Goal: Task Accomplishment & Management: Manage account settings

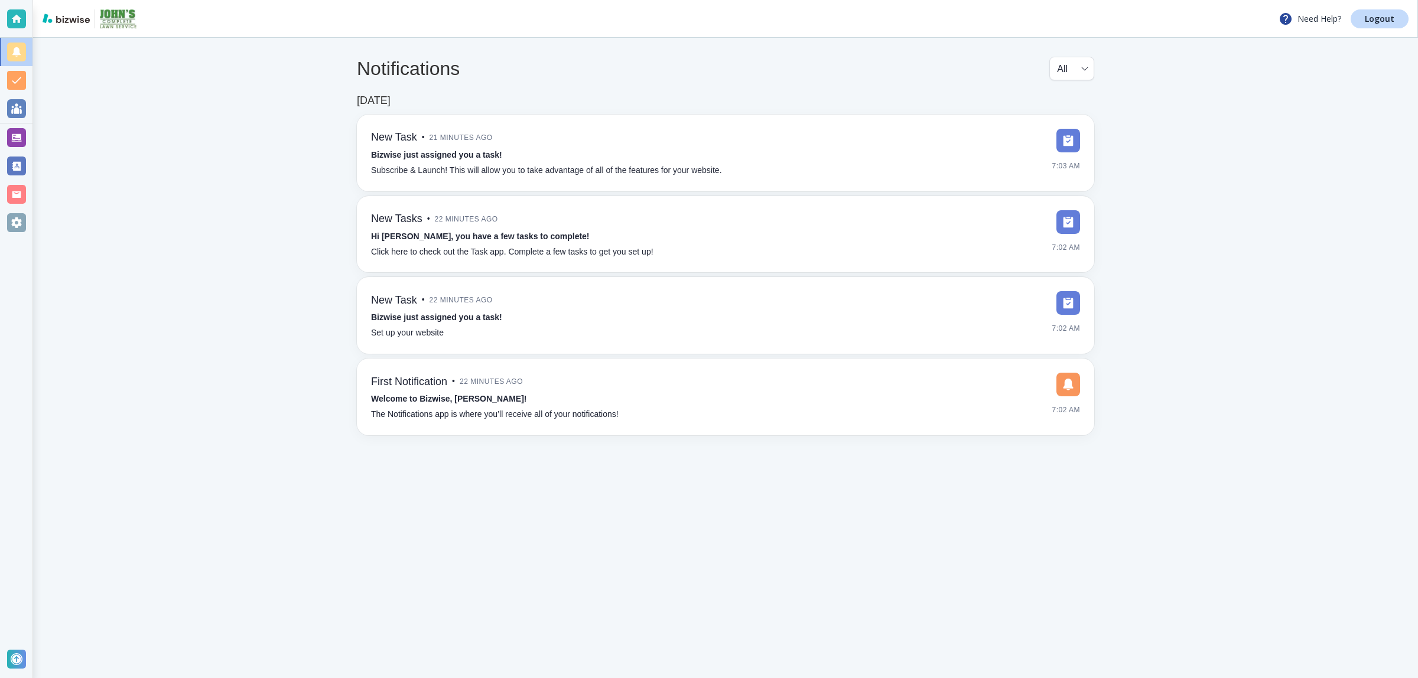
click at [18, 168] on div at bounding box center [16, 166] width 19 height 19
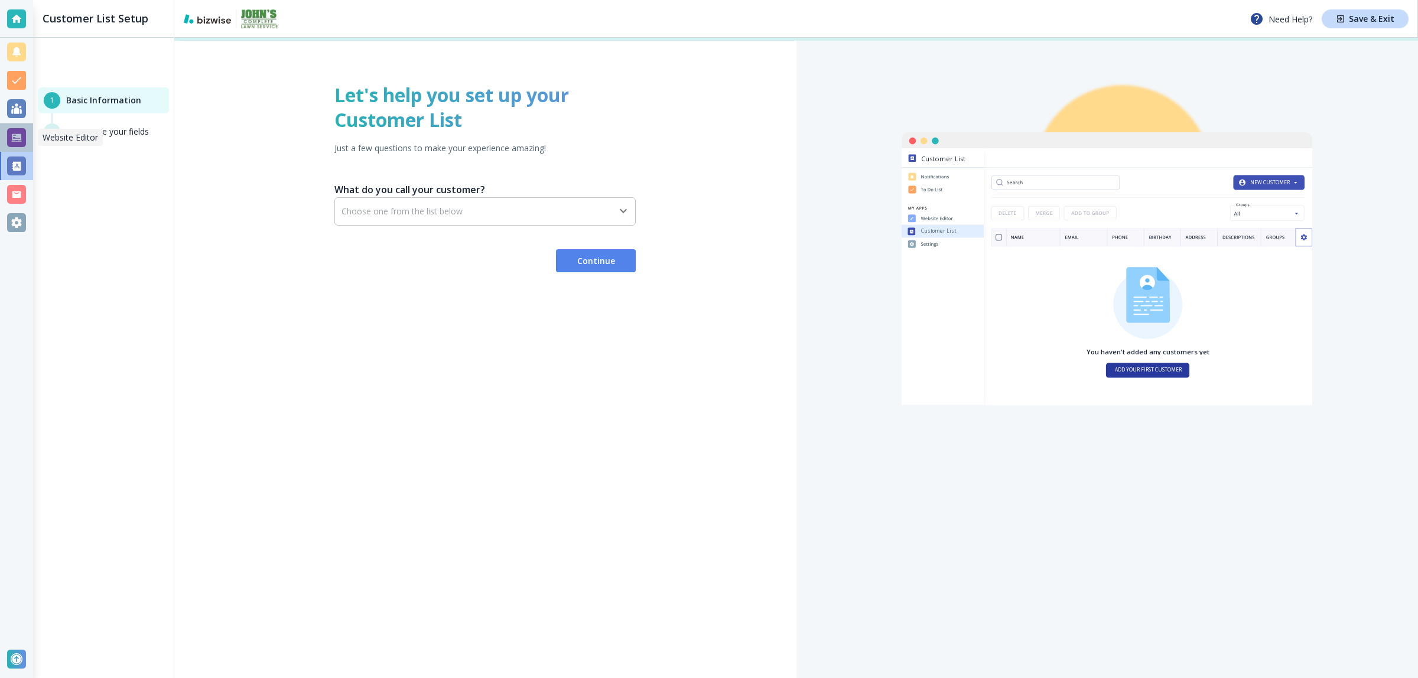
click at [12, 141] on div at bounding box center [16, 137] width 19 height 19
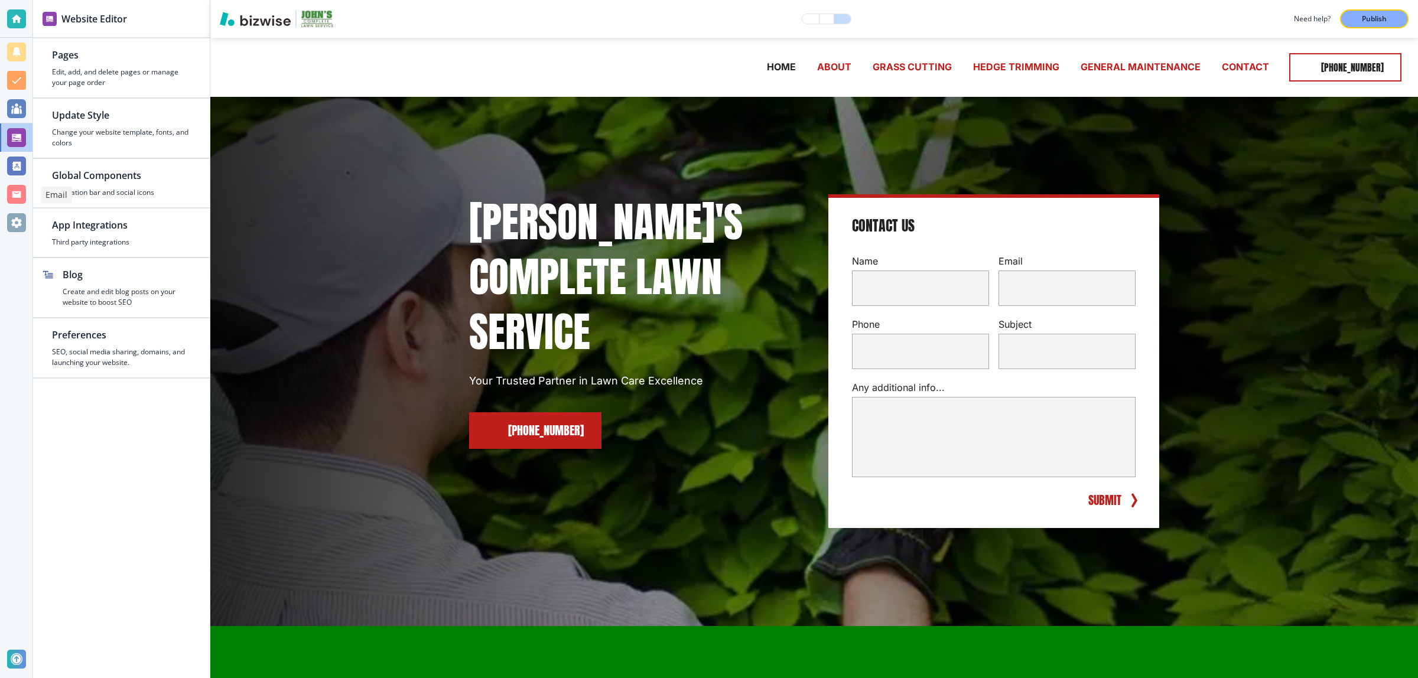
click at [15, 189] on div at bounding box center [16, 194] width 19 height 19
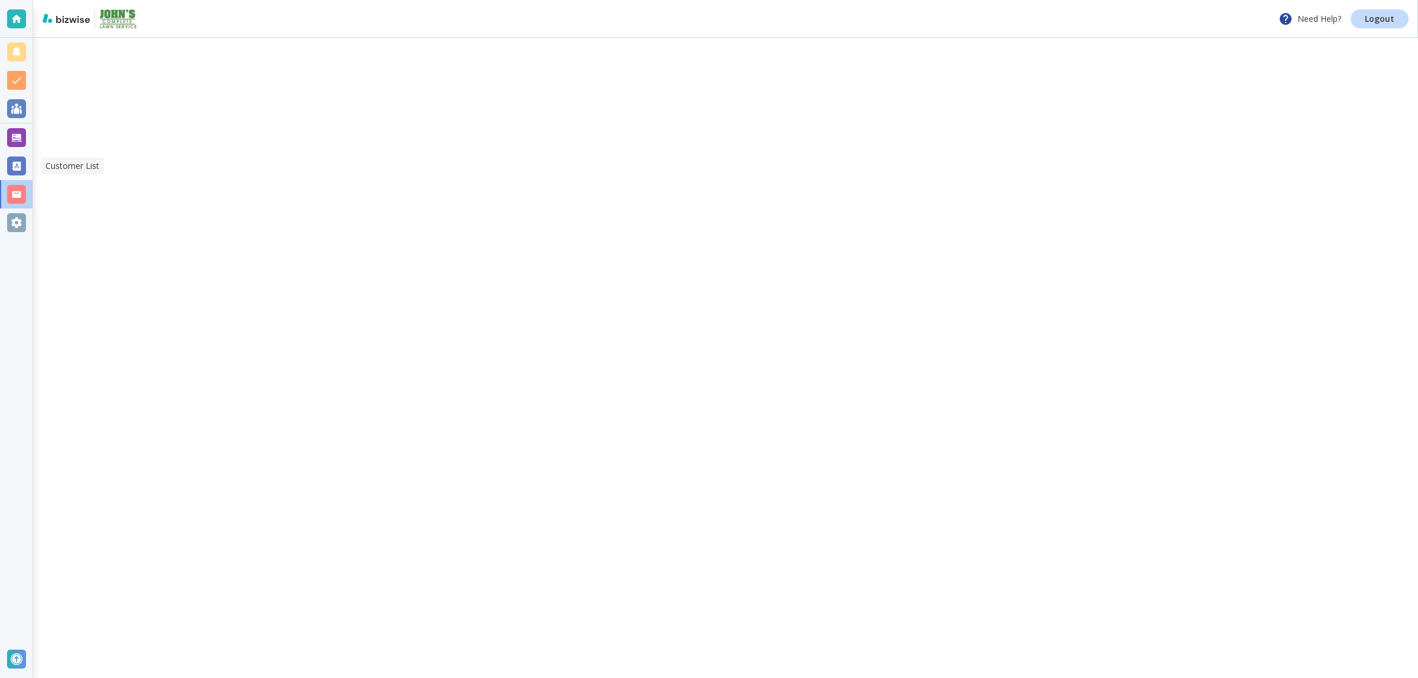
click at [15, 165] on div at bounding box center [16, 166] width 19 height 19
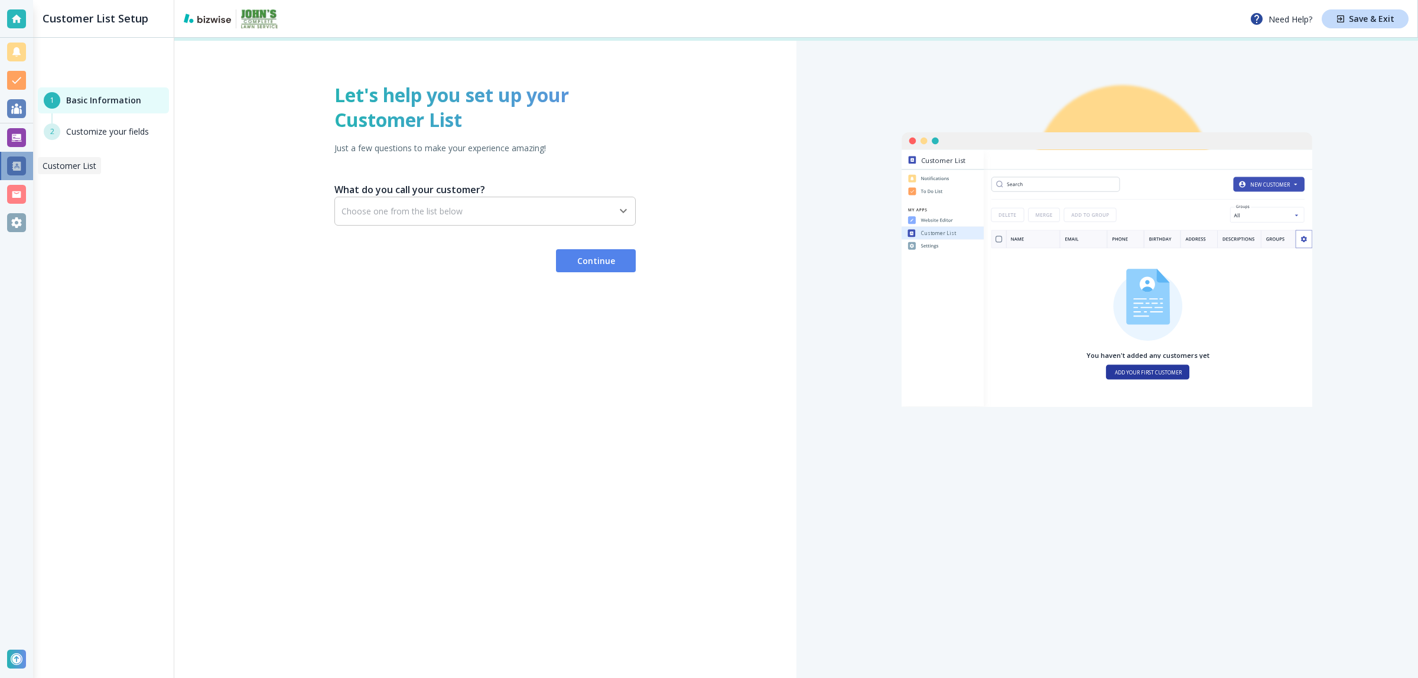
click at [12, 157] on div at bounding box center [16, 166] width 19 height 19
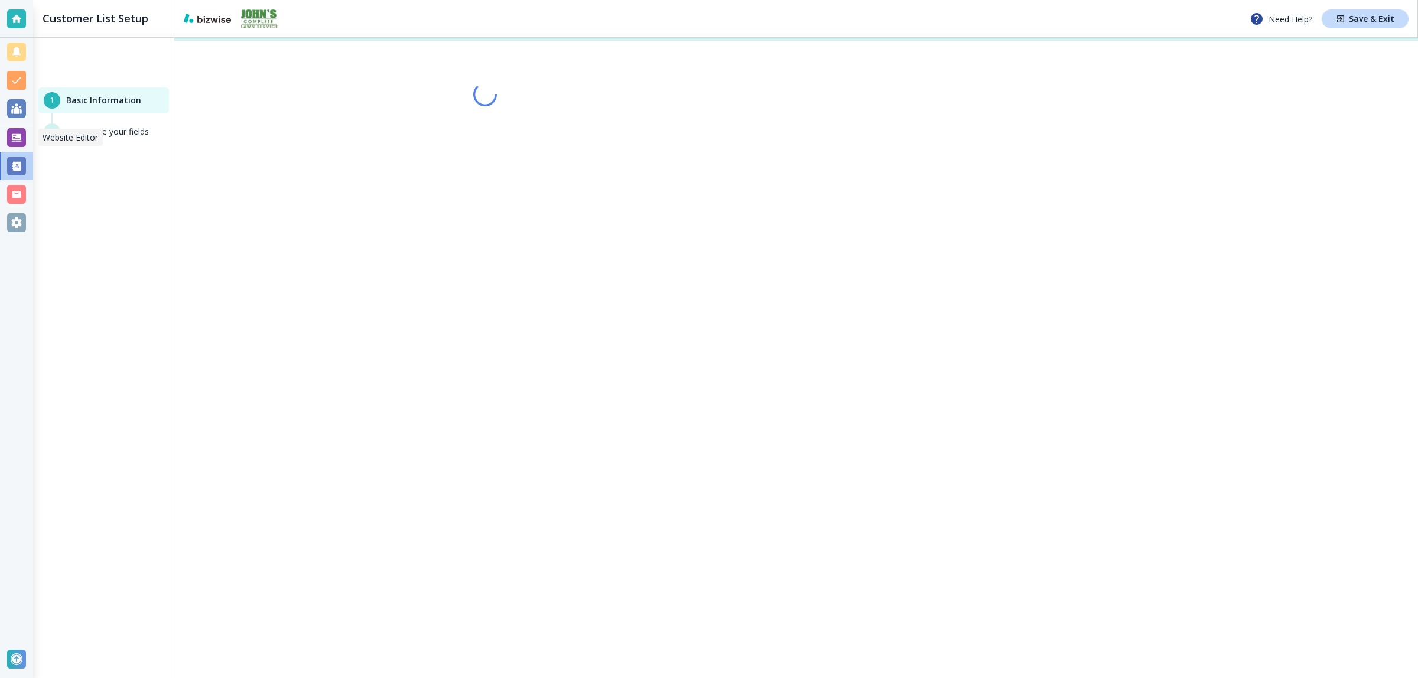
click at [18, 128] on div at bounding box center [16, 137] width 19 height 19
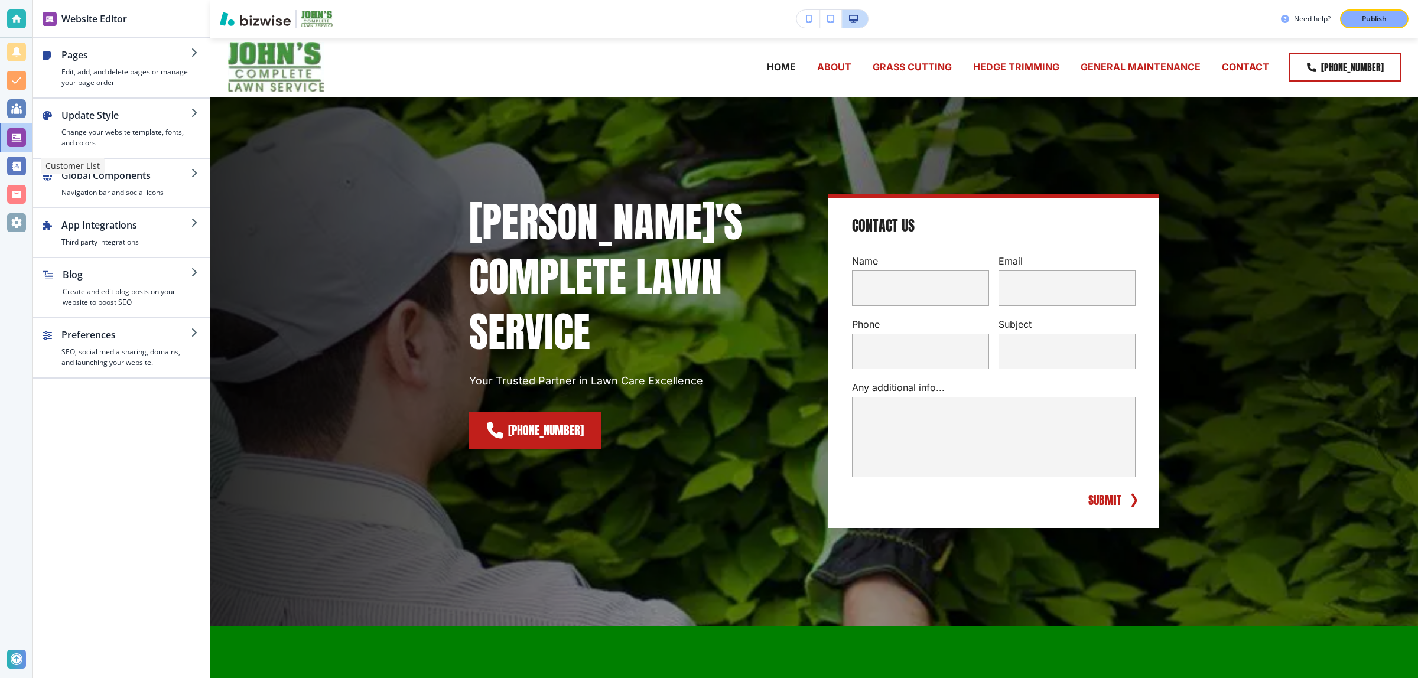
click at [19, 167] on div at bounding box center [16, 166] width 19 height 19
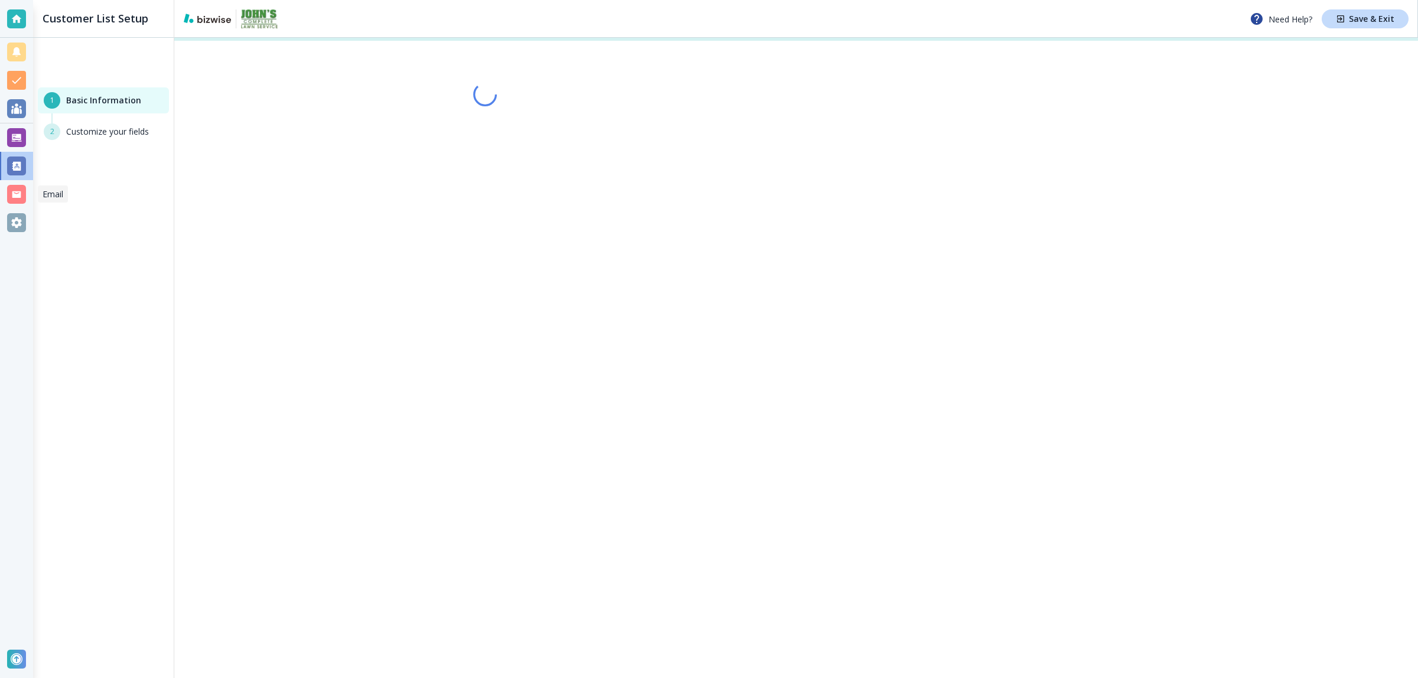
click at [21, 198] on div at bounding box center [16, 194] width 19 height 19
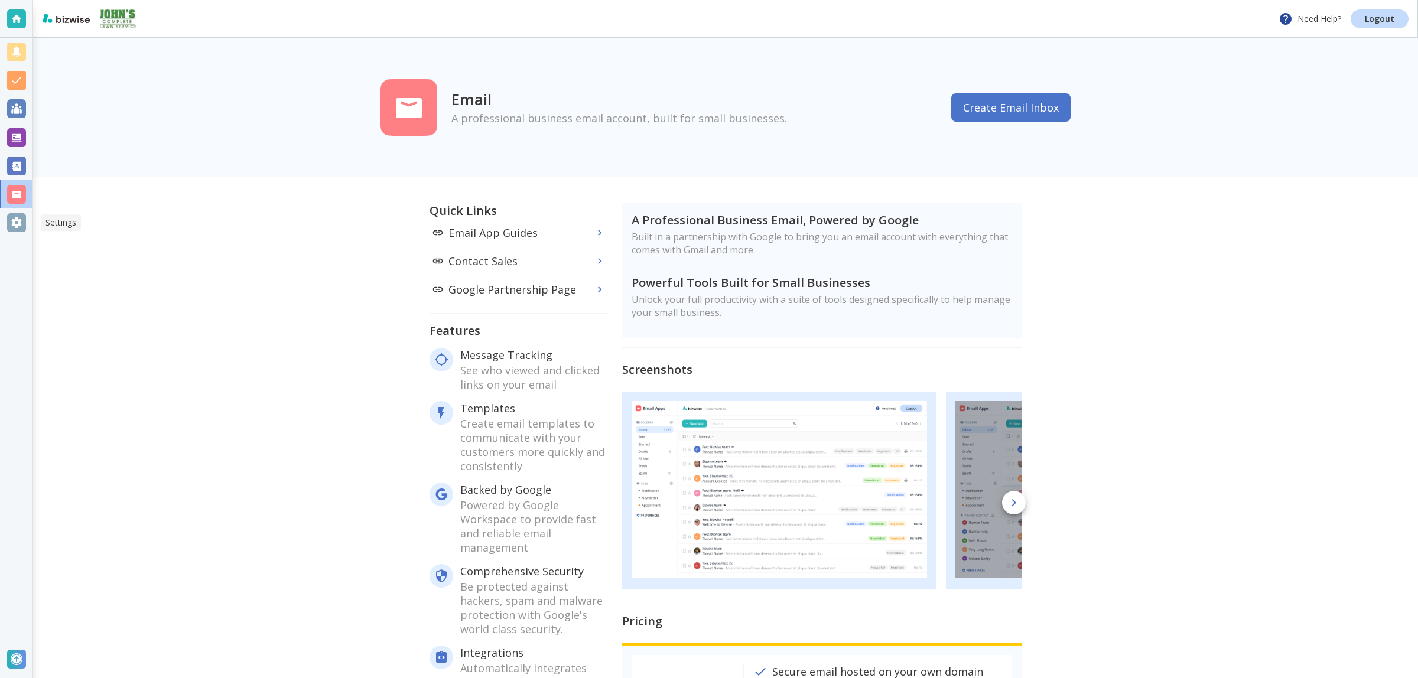
click at [21, 226] on div at bounding box center [16, 222] width 19 height 19
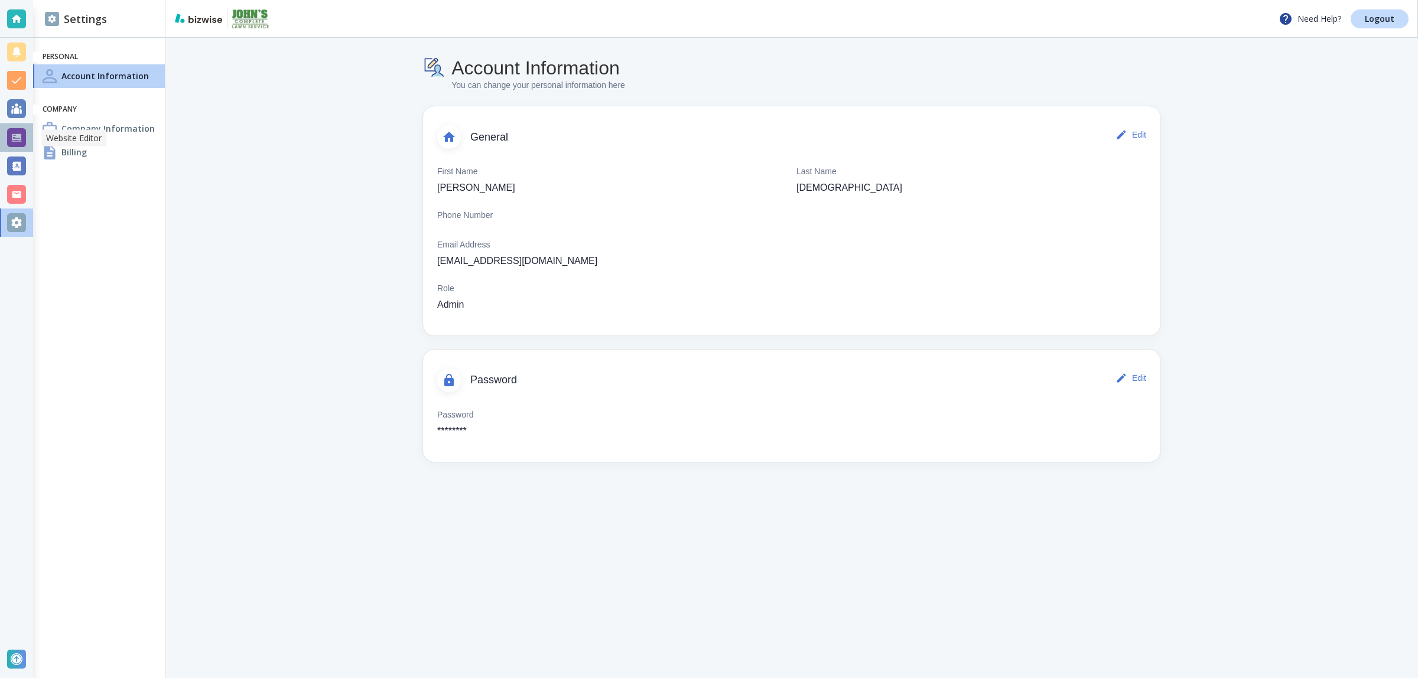
click at [10, 139] on div at bounding box center [16, 137] width 19 height 19
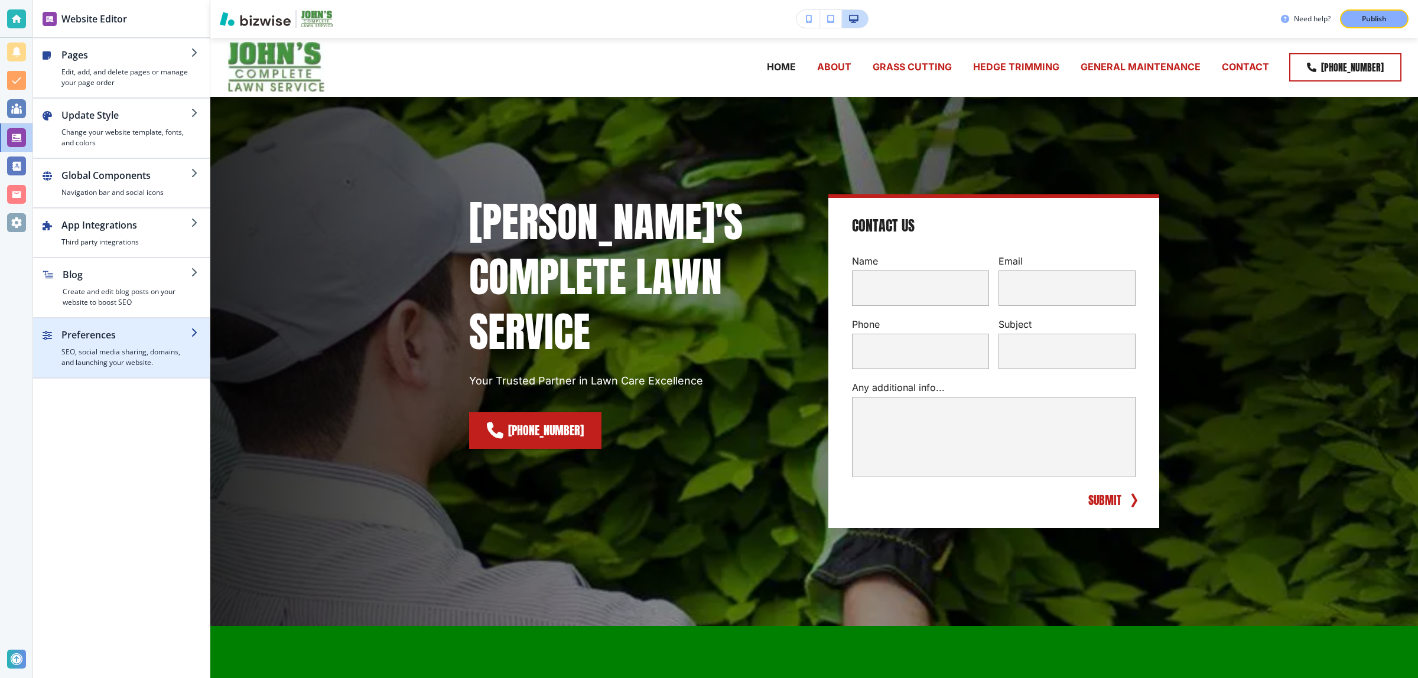
click at [154, 342] on h2 "Preferences" at bounding box center [125, 335] width 129 height 14
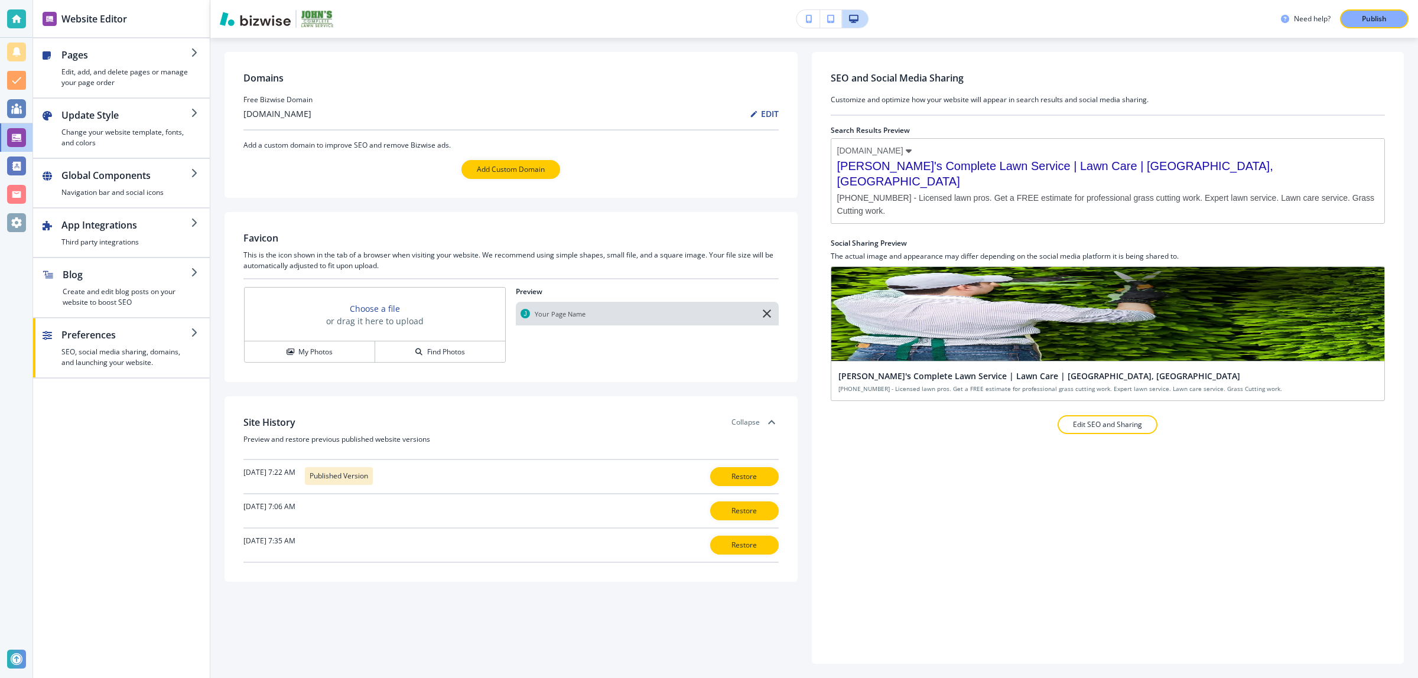
drag, startPoint x: 550, startPoint y: 602, endPoint x: 710, endPoint y: 603, distance: 160.7
drag, startPoint x: 1333, startPoint y: 103, endPoint x: 1297, endPoint y: 639, distance: 537.1
click at [96, 322] on div "button" at bounding box center [121, 322] width 177 height 9
click at [97, 307] on h4 "Create and edit blog posts on your website to boost SEO" at bounding box center [127, 297] width 128 height 21
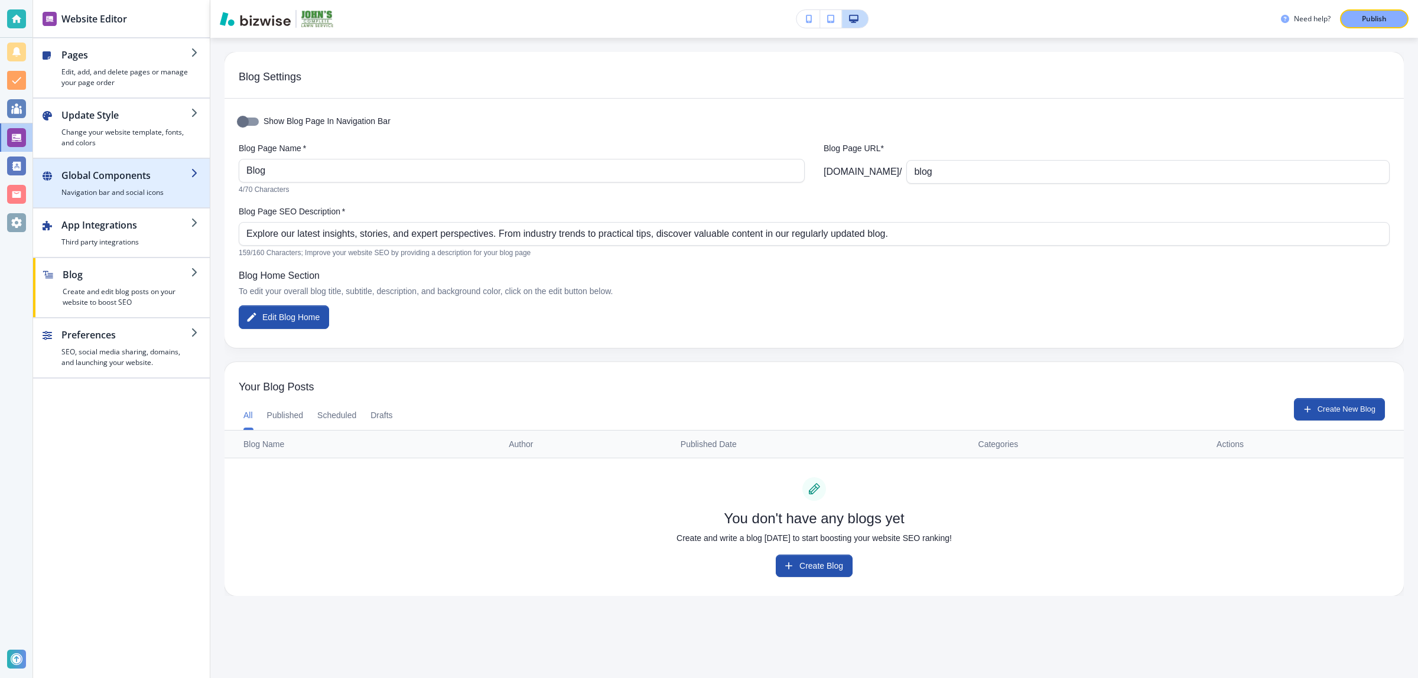
click at [123, 177] on h2 "Global Components" at bounding box center [125, 175] width 129 height 14
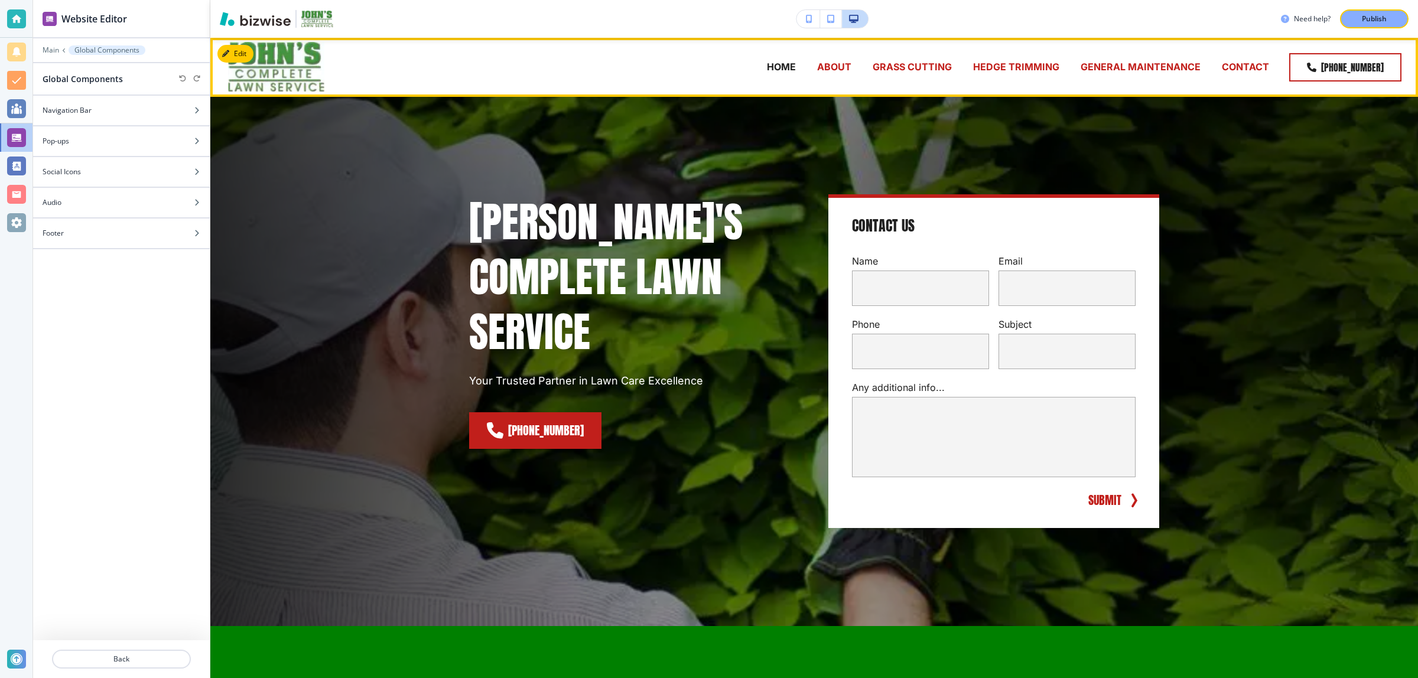
click at [1239, 62] on p "CONTACT" at bounding box center [1245, 67] width 47 height 14
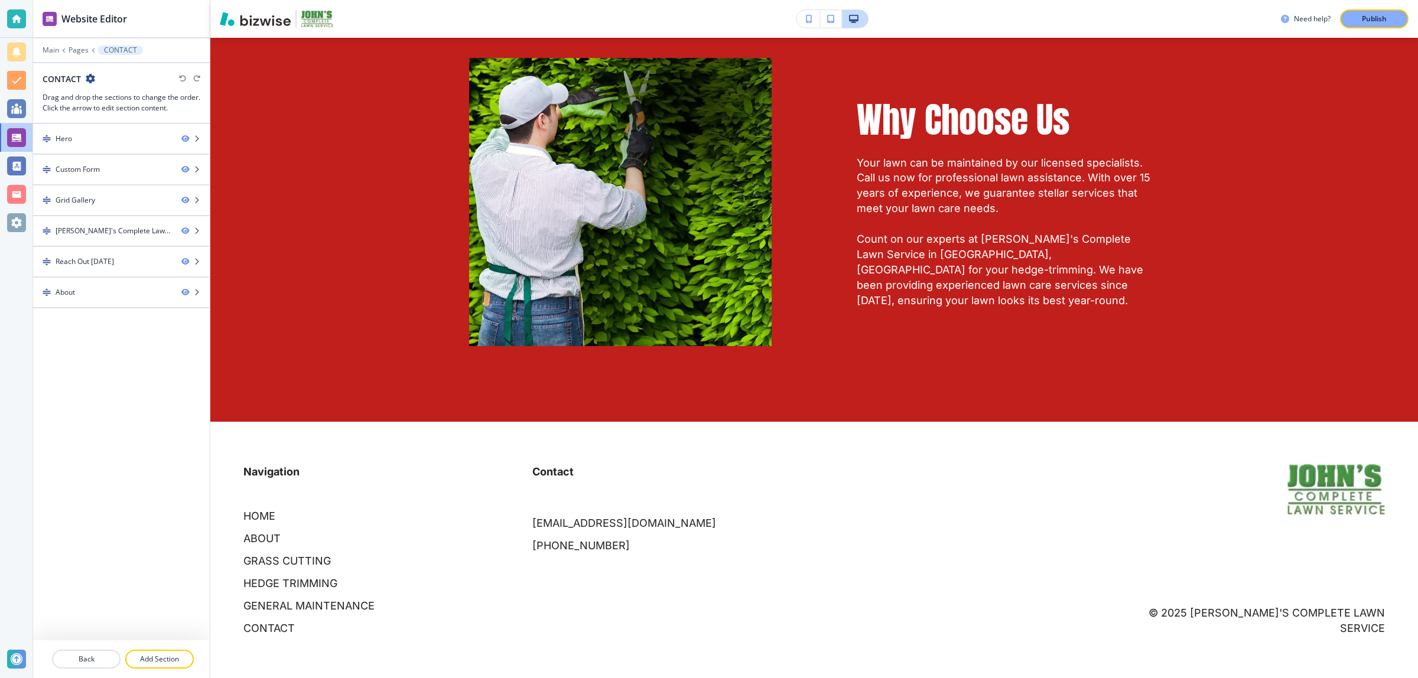
scroll to position [2645, 0]
click at [76, 660] on p "Back" at bounding box center [86, 659] width 66 height 11
click at [79, 650] on button "Back" at bounding box center [121, 659] width 139 height 19
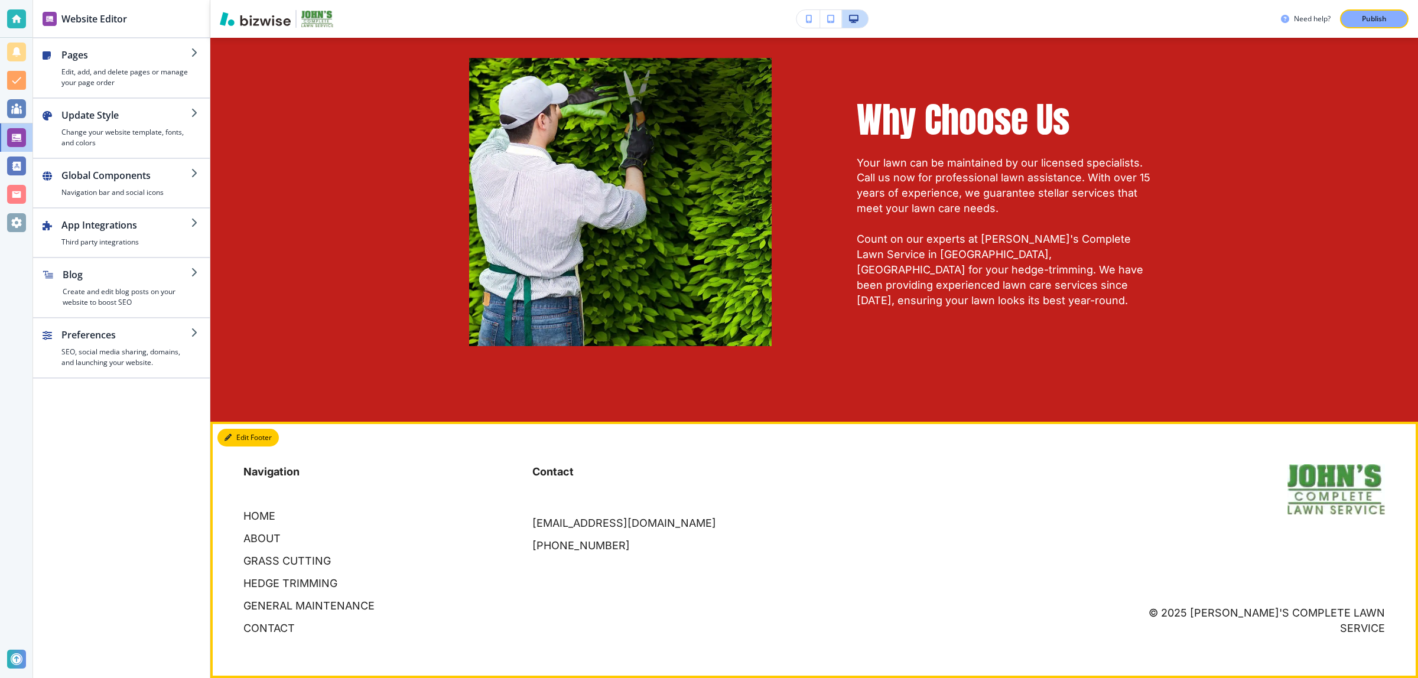
click at [238, 441] on button "Edit Footer" at bounding box center [247, 438] width 61 height 18
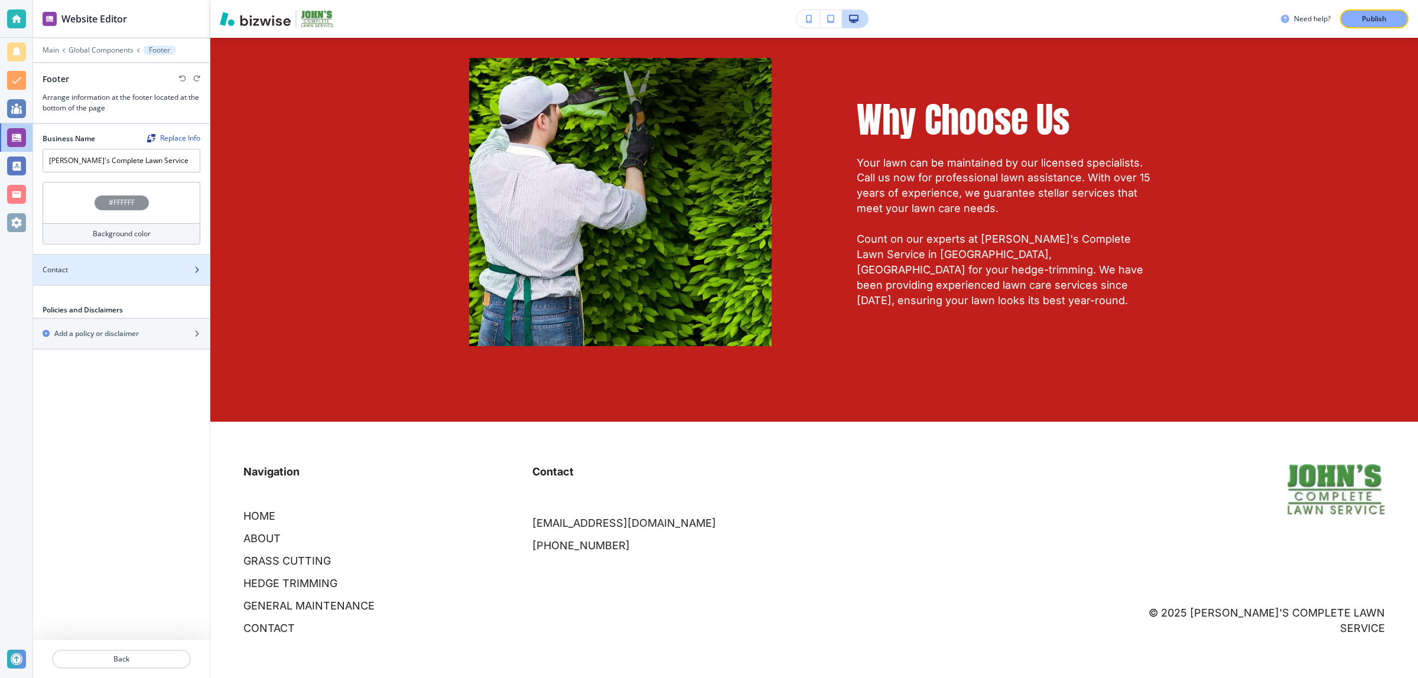
click at [98, 282] on div at bounding box center [121, 279] width 177 height 9
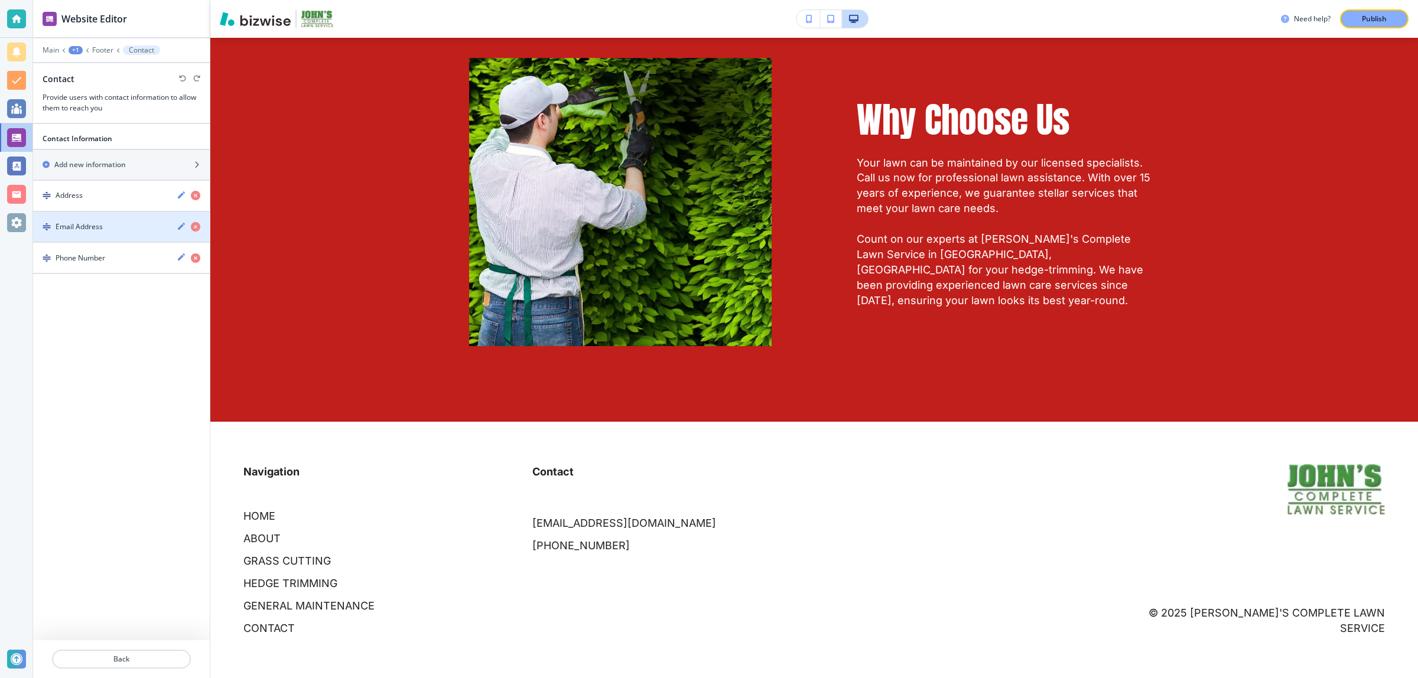
click at [108, 236] on div "button" at bounding box center [121, 236] width 177 height 9
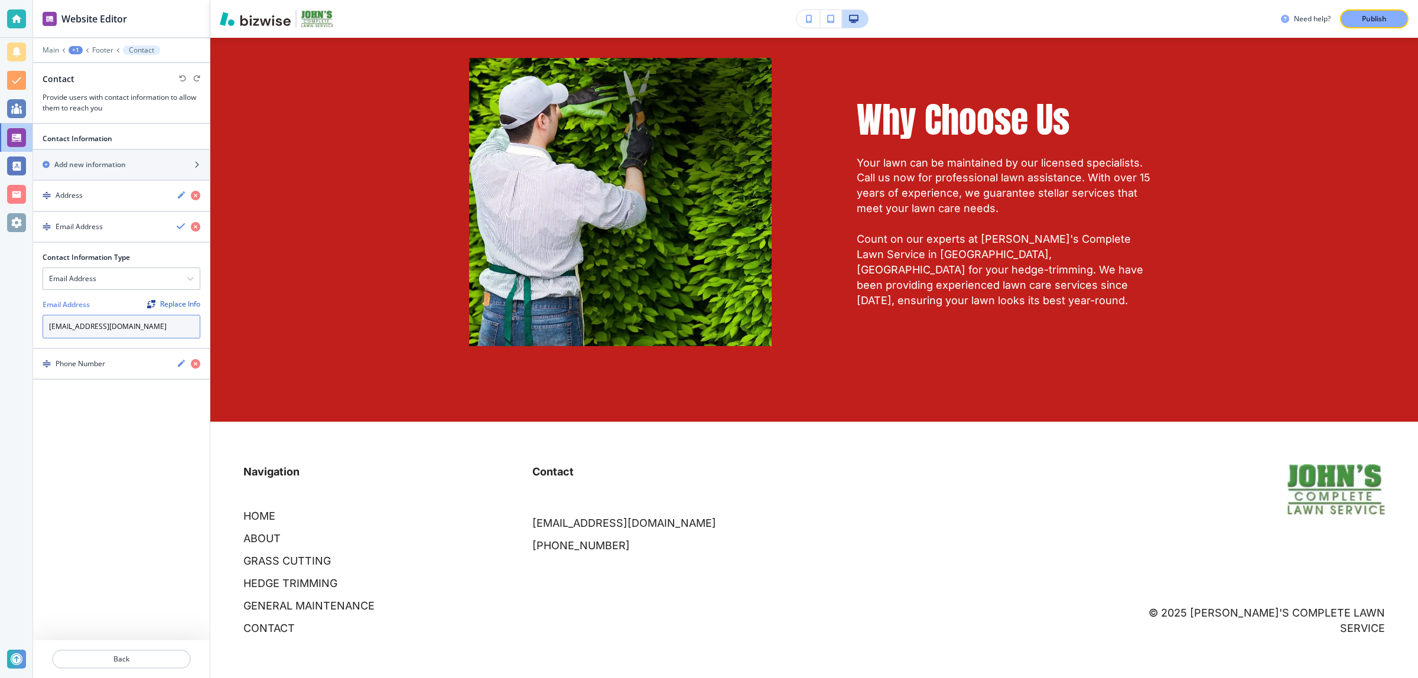
click at [154, 322] on input "johnscompletelawn@gmail.com" at bounding box center [122, 327] width 158 height 24
paste input "lunchboxj@att.net"
type input "johnscompletelawn@gmail.com"
click at [122, 574] on div "Contact Information Add new information Address Email Address Contact Informati…" at bounding box center [121, 401] width 177 height 554
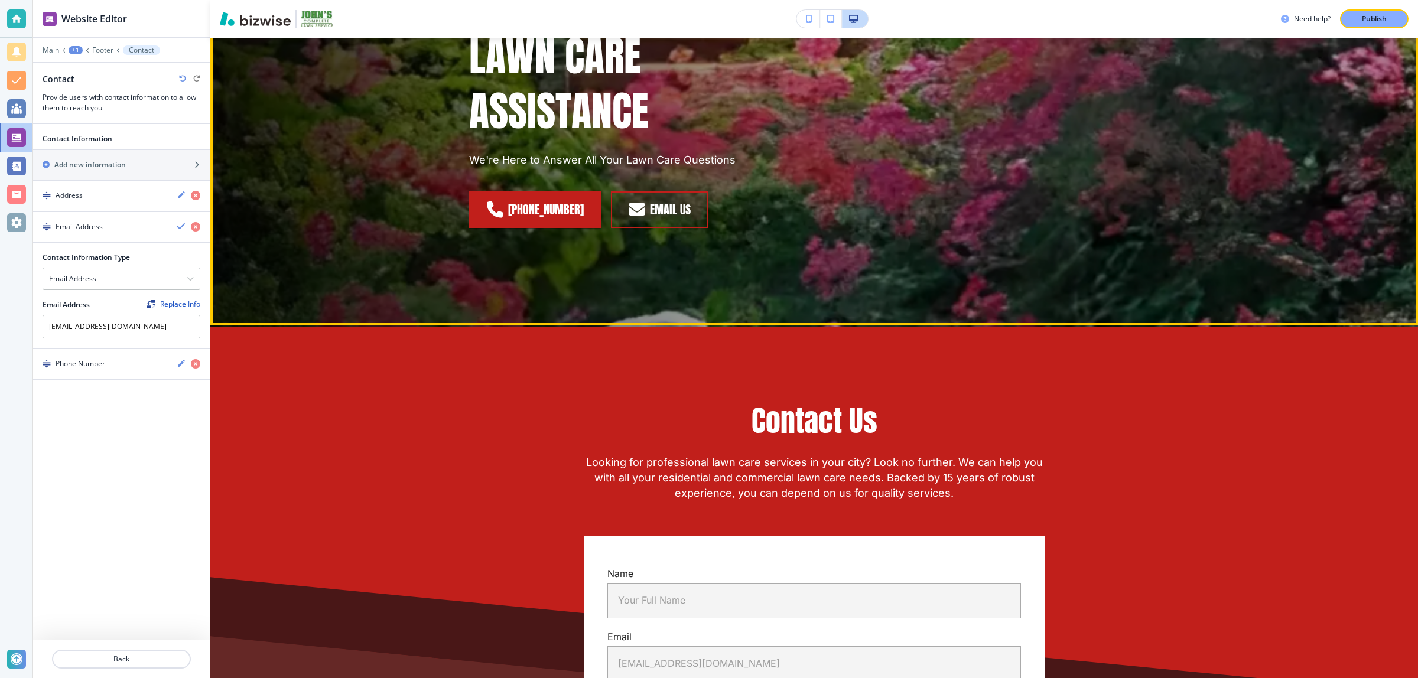
scroll to position [0, 0]
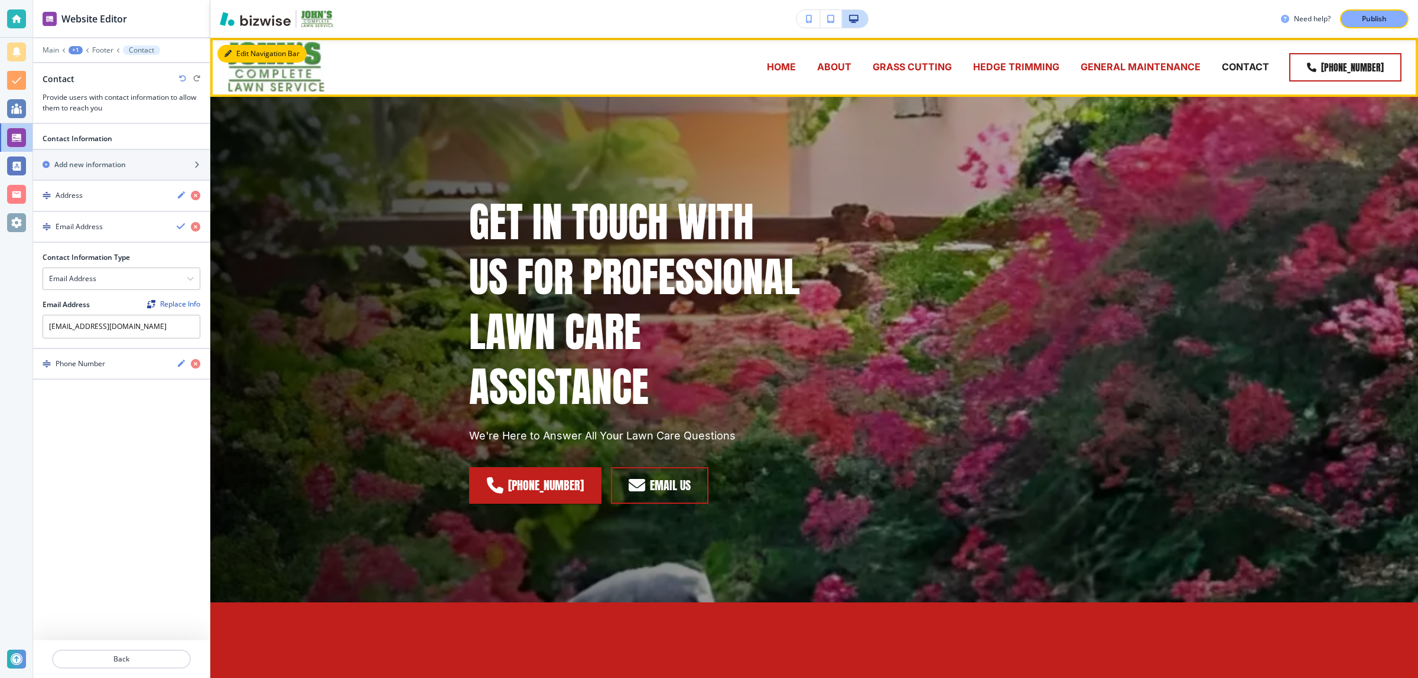
click at [240, 52] on button "Edit Navigation Bar" at bounding box center [261, 54] width 89 height 18
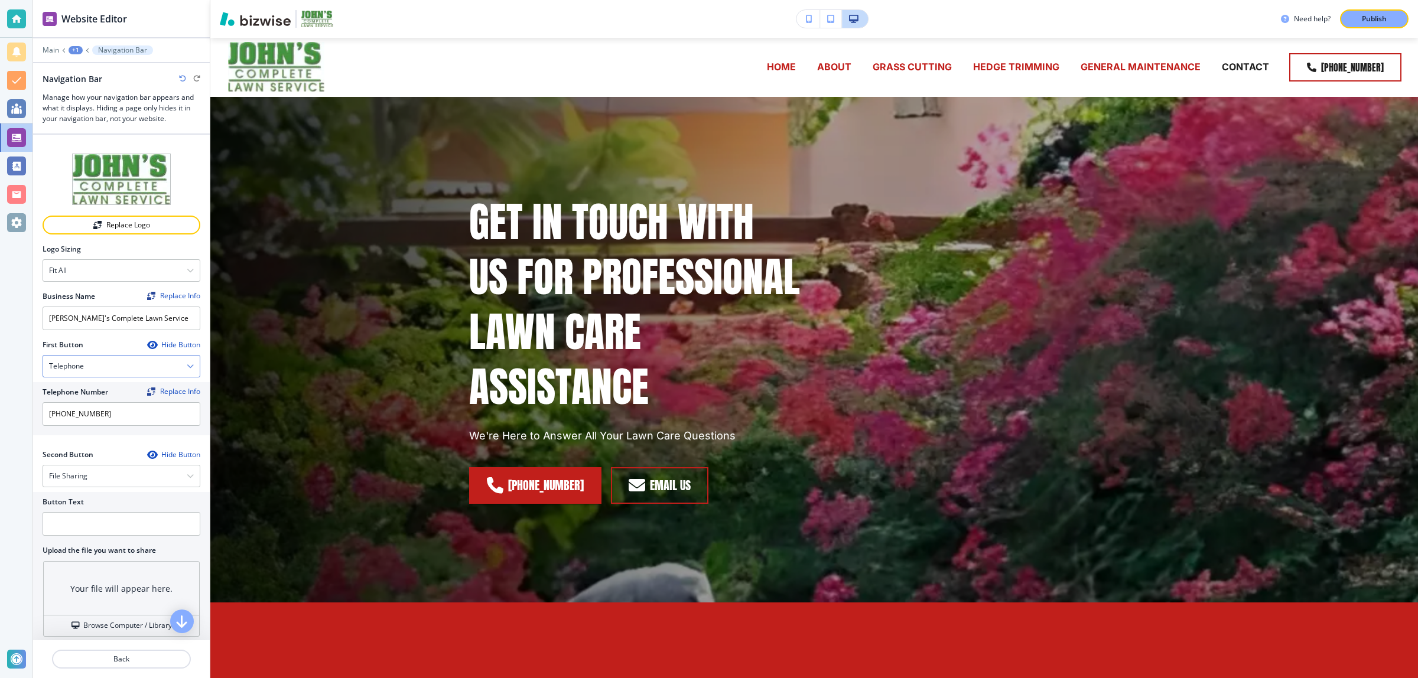
click at [102, 372] on div "Telephone" at bounding box center [121, 366] width 157 height 21
click at [87, 391] on h4 "Telephone" at bounding box center [121, 387] width 145 height 11
click at [93, 371] on div "Telephone" at bounding box center [121, 366] width 157 height 21
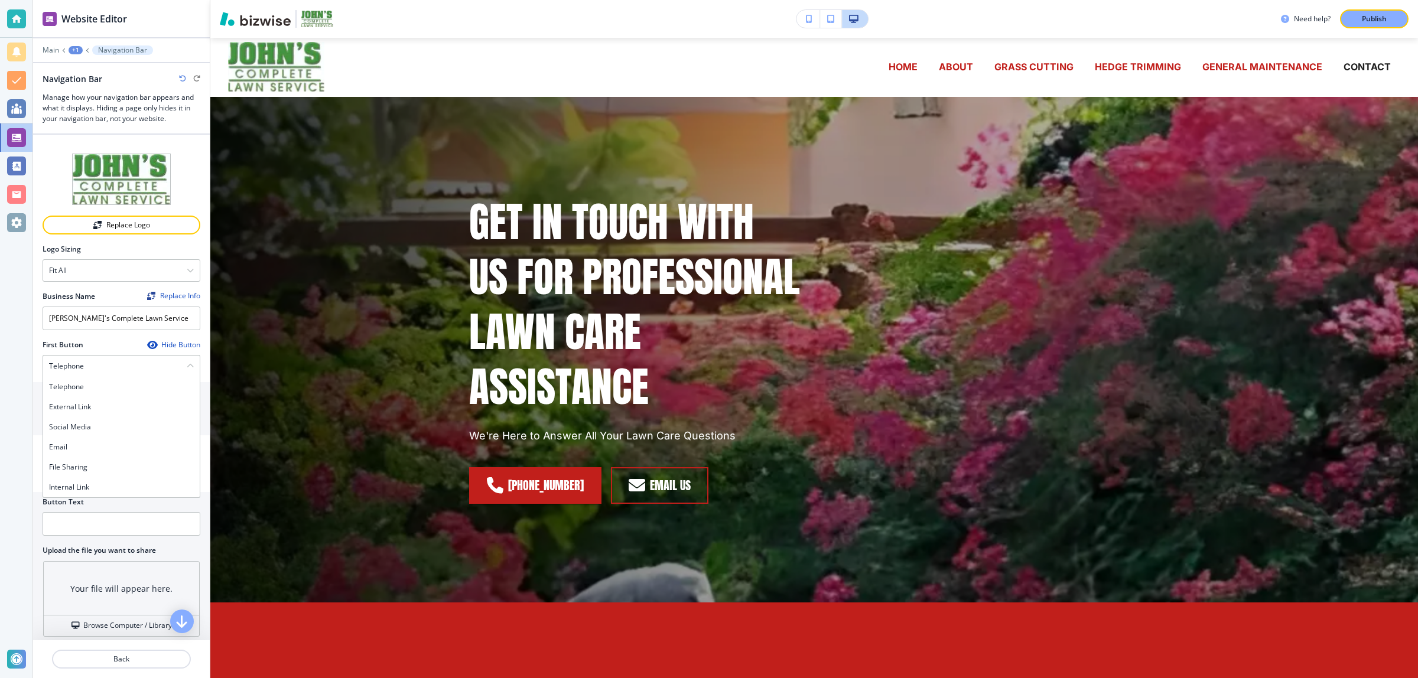
click at [184, 80] on icon "button" at bounding box center [182, 78] width 7 height 7
type input "(205) 612-6563"
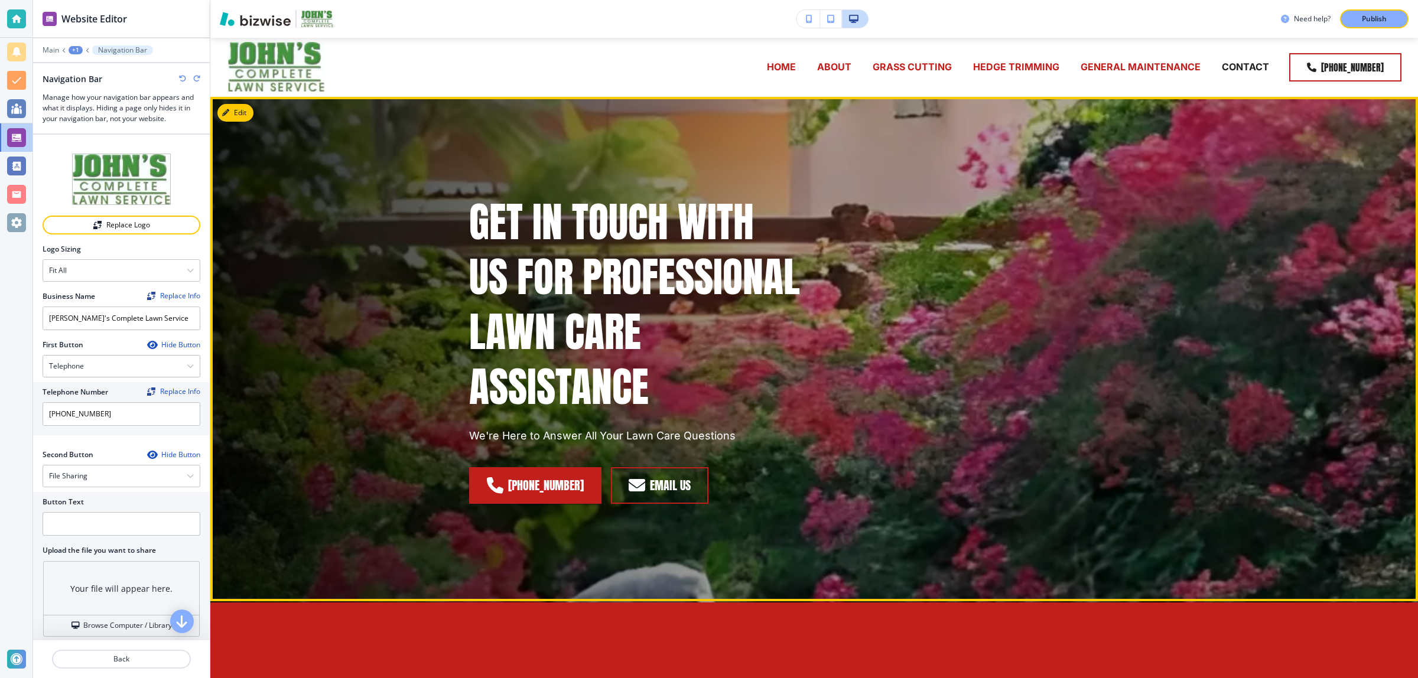
click at [1062, 201] on div "GET IN TOUCH WITH US FOR PROFESSIONAL LAWN CARE ASSISTANCE We're Here to Answer…" at bounding box center [800, 335] width 719 height 433
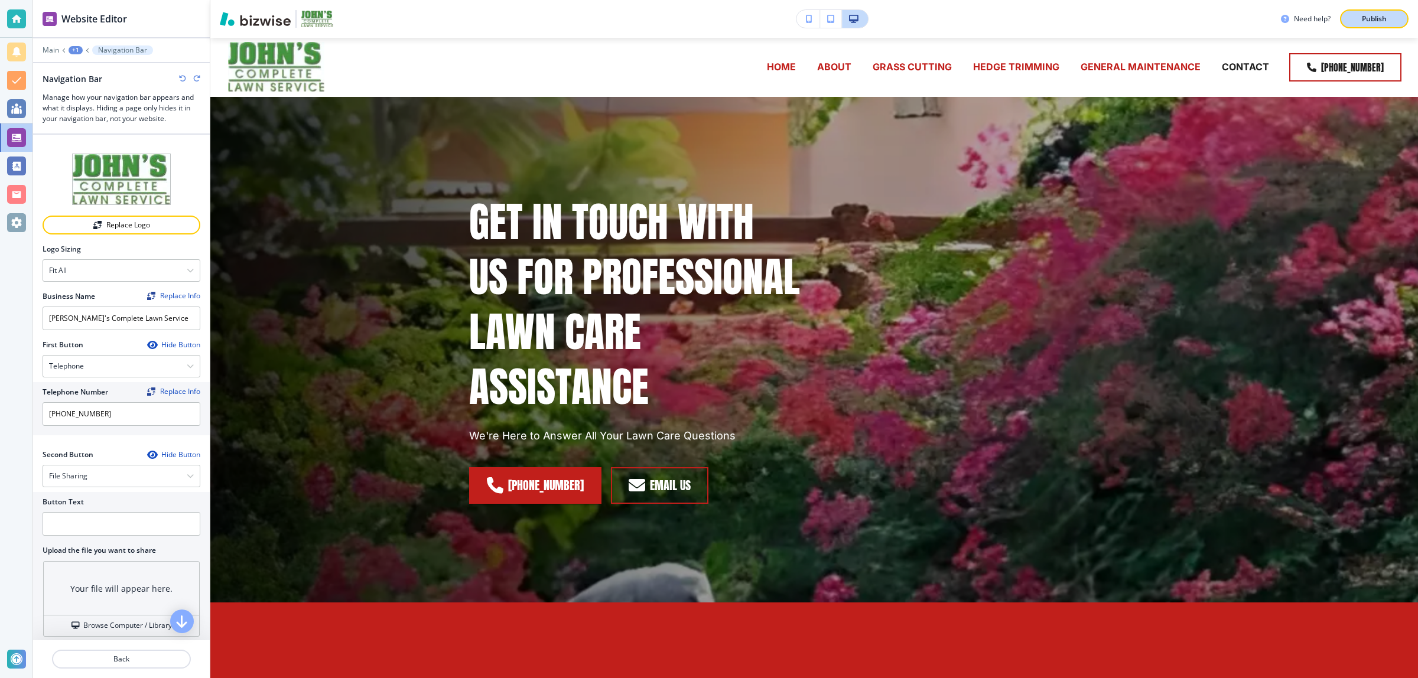
click at [1360, 12] on button "Publish" at bounding box center [1374, 18] width 69 height 19
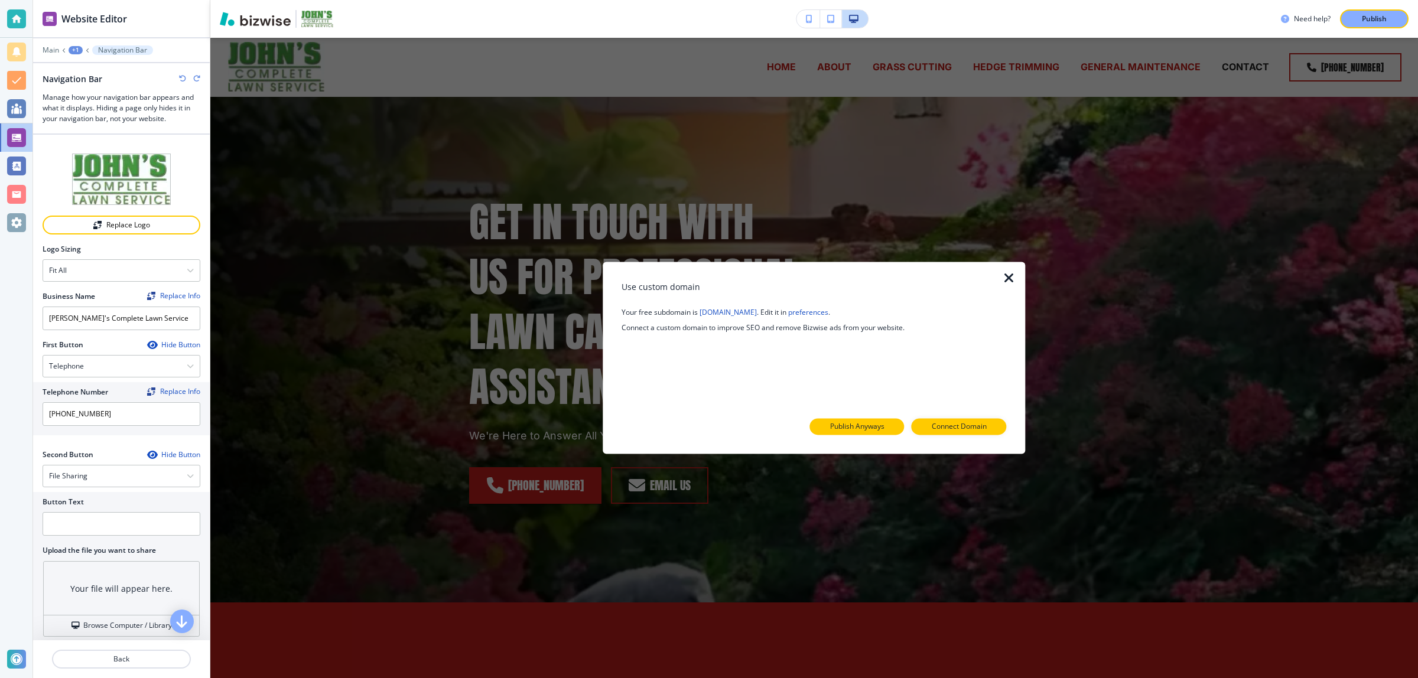
click at [846, 426] on p "Publish Anyways" at bounding box center [857, 427] width 54 height 11
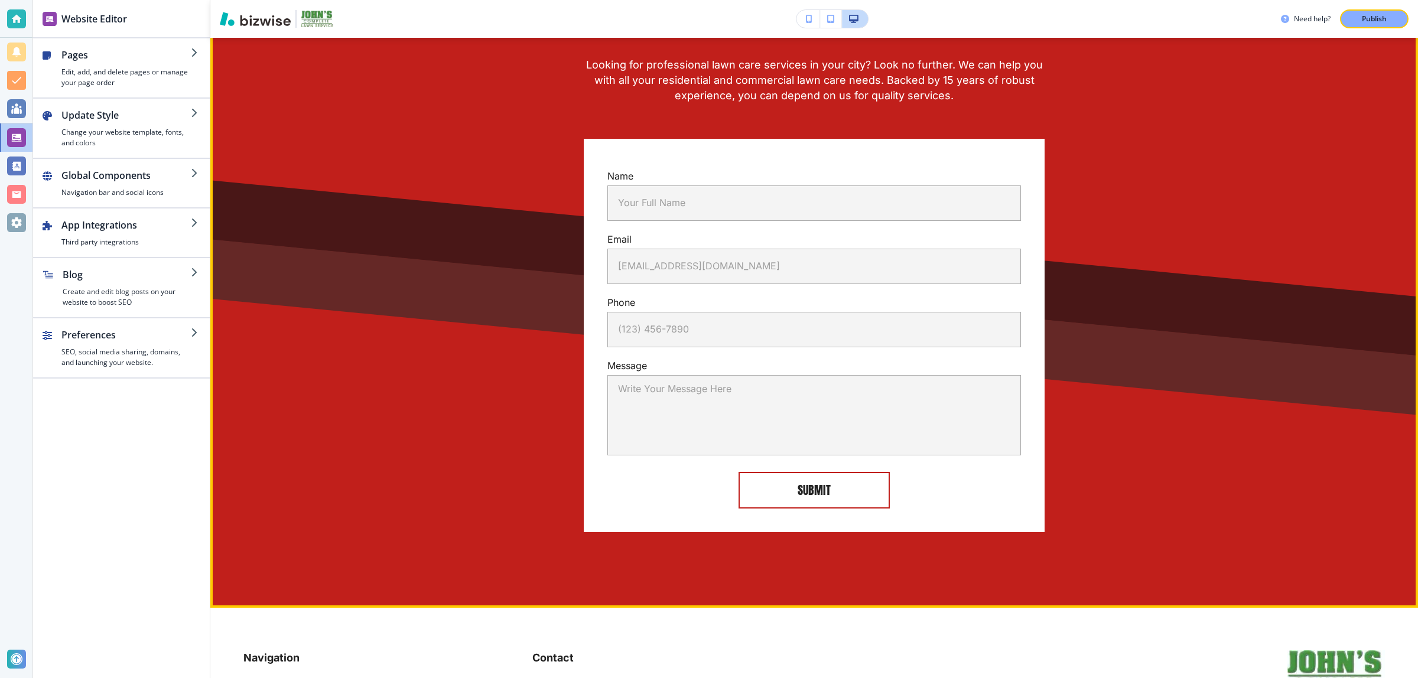
scroll to position [2954, 0]
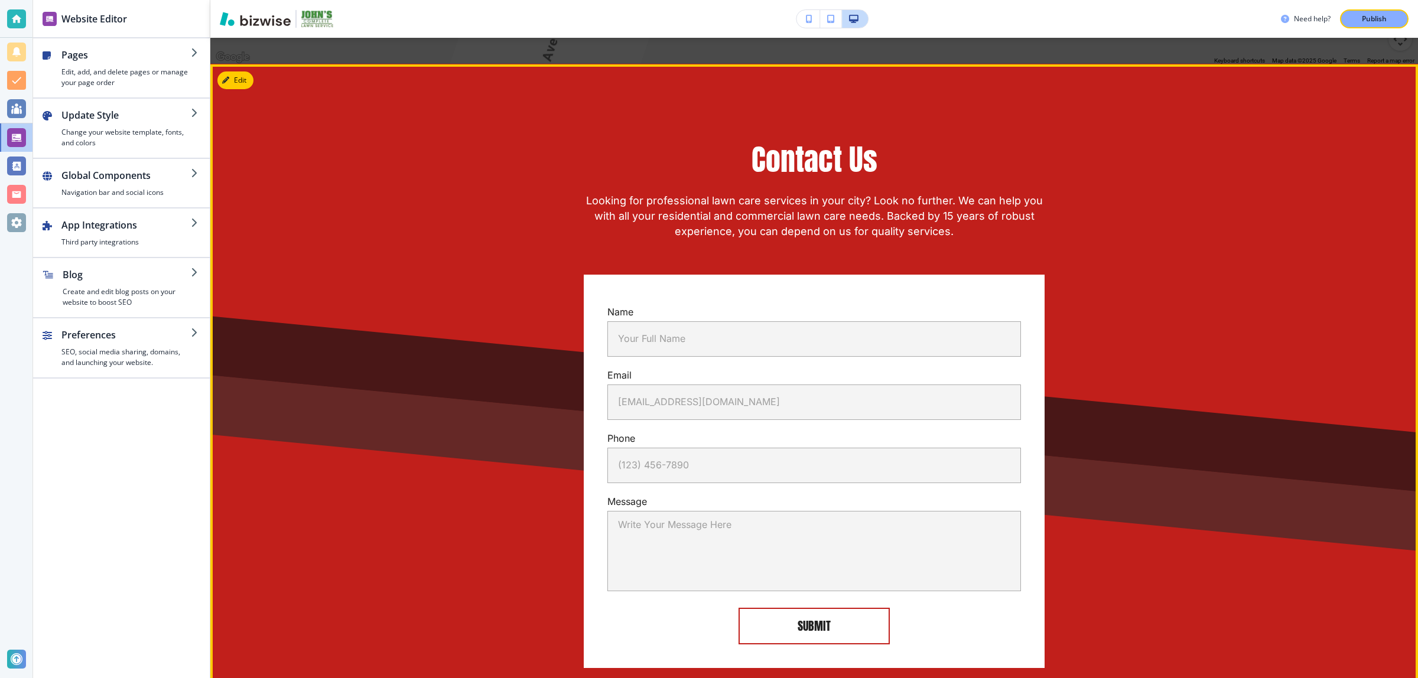
click at [231, 71] on button "Edit" at bounding box center [235, 80] width 36 height 18
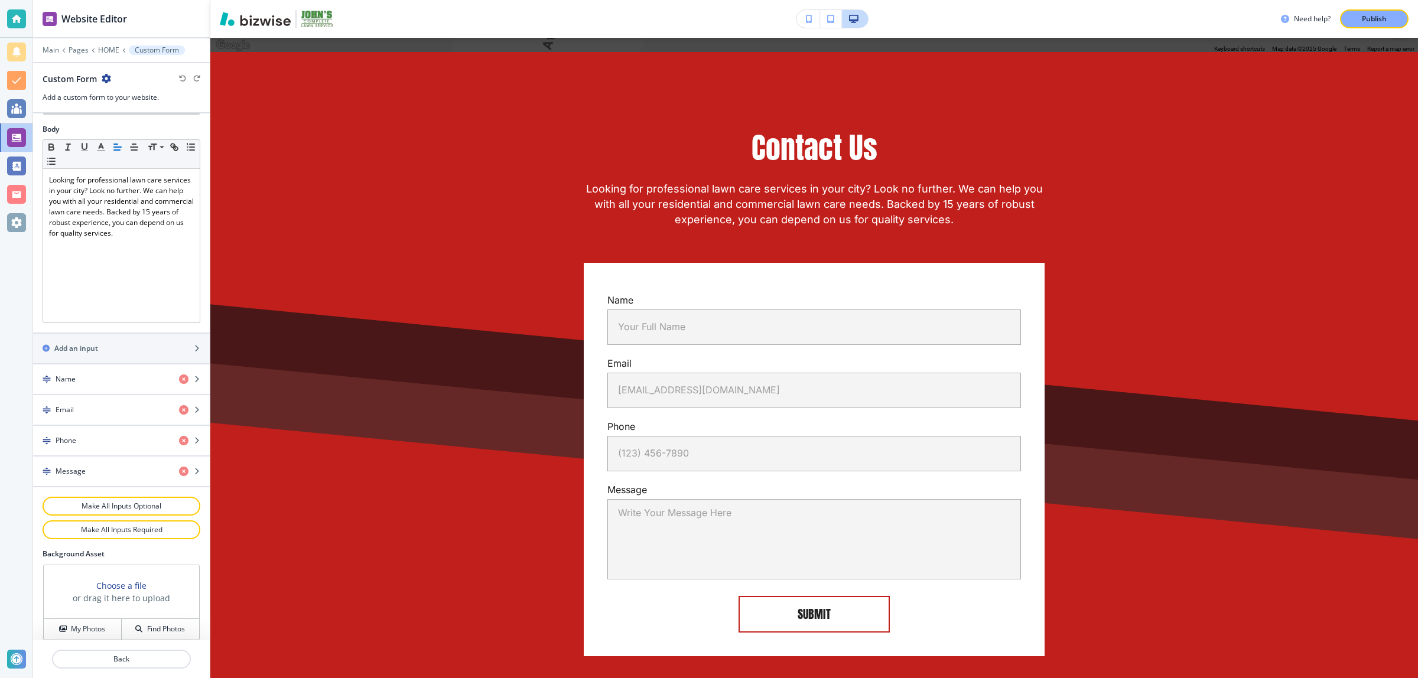
scroll to position [295, 0]
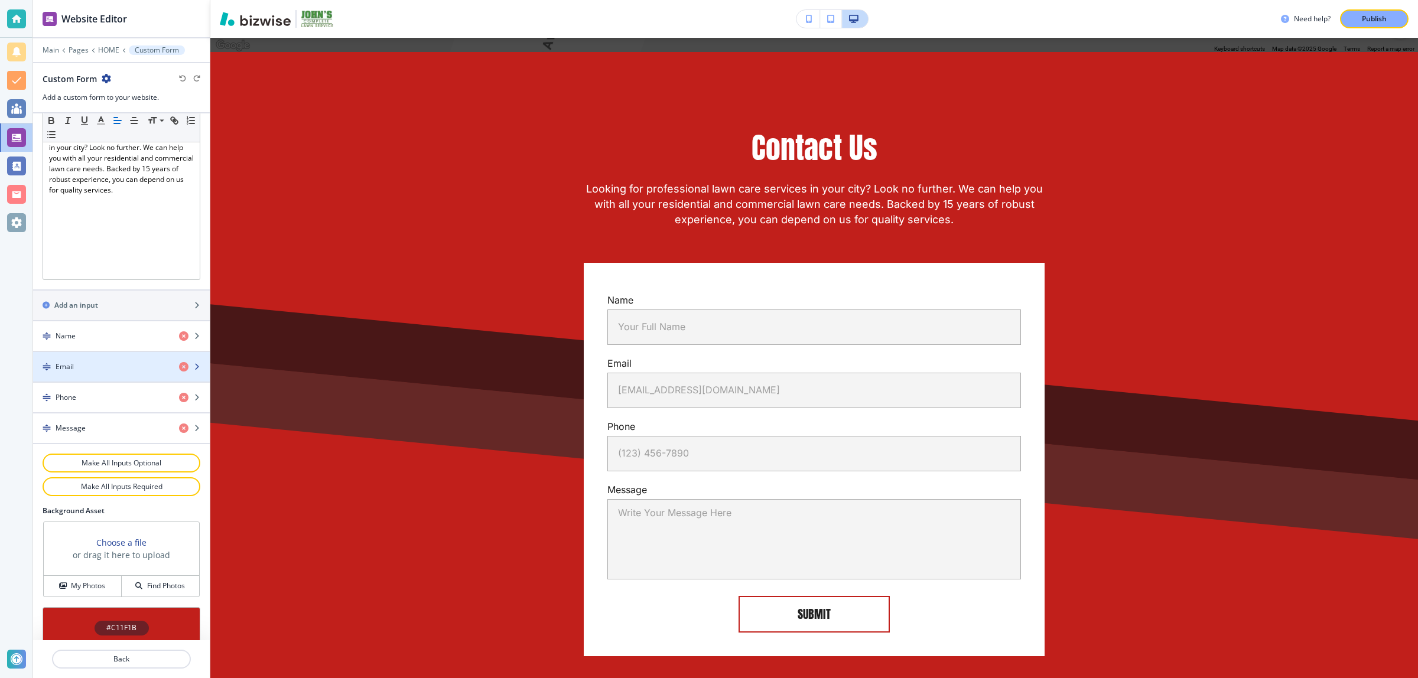
click at [92, 378] on div "button" at bounding box center [121, 376] width 177 height 9
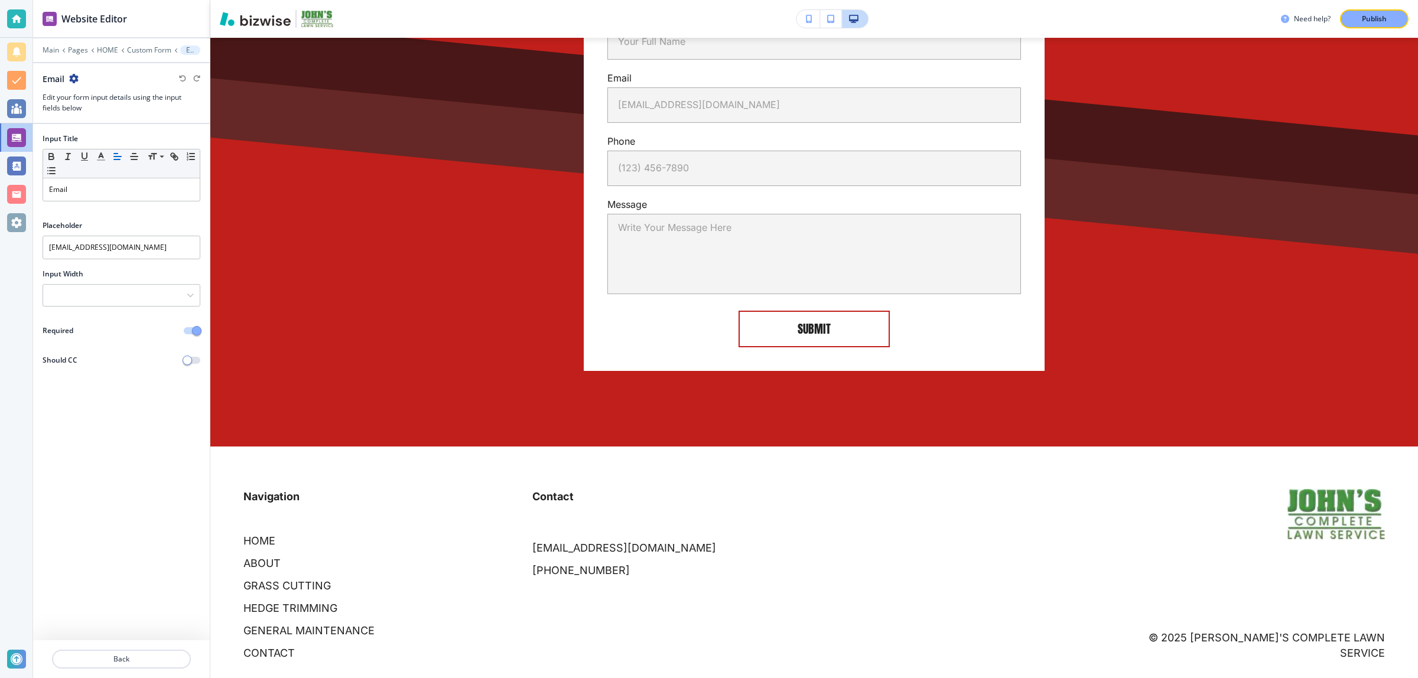
scroll to position [3111, 0]
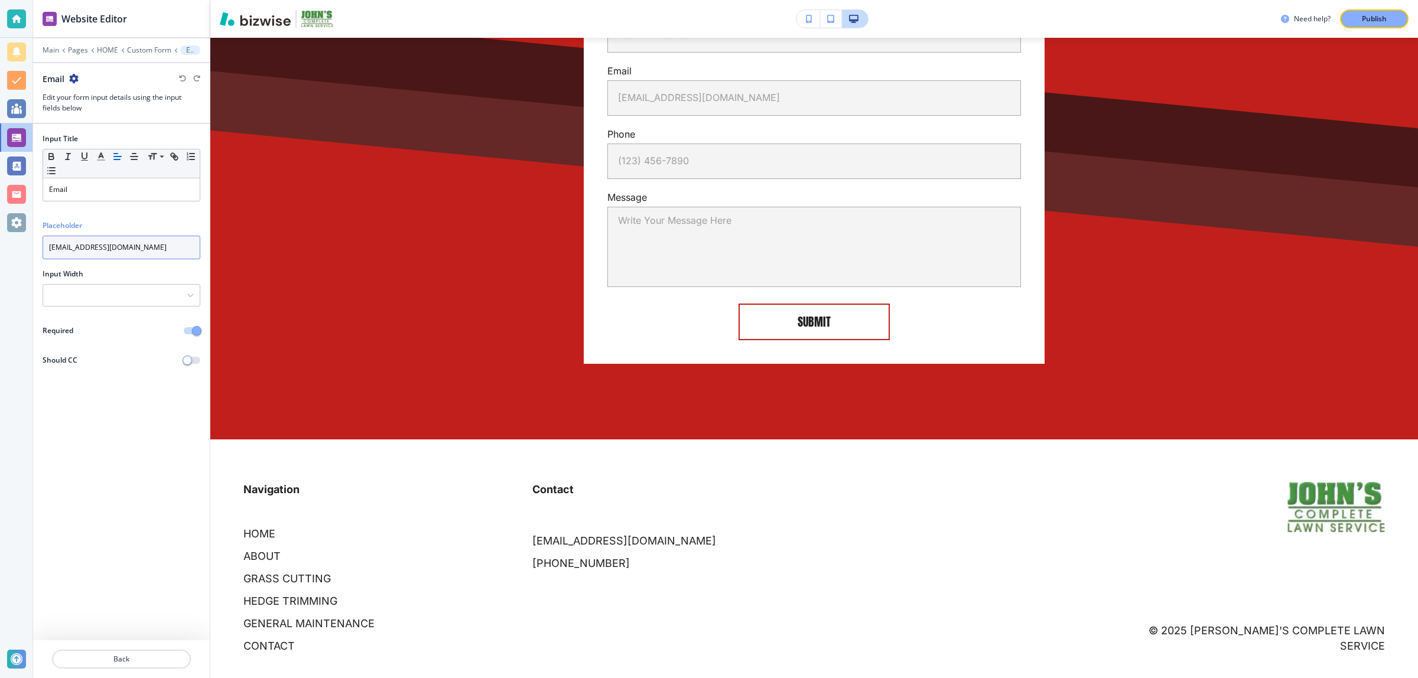
drag, startPoint x: 142, startPoint y: 246, endPoint x: -24, endPoint y: 232, distance: 166.1
click at [0, 0] on html "Website Editor Main Pages HOME Custom Form Email Email Edit your form input det…" at bounding box center [709, 0] width 1418 height 0
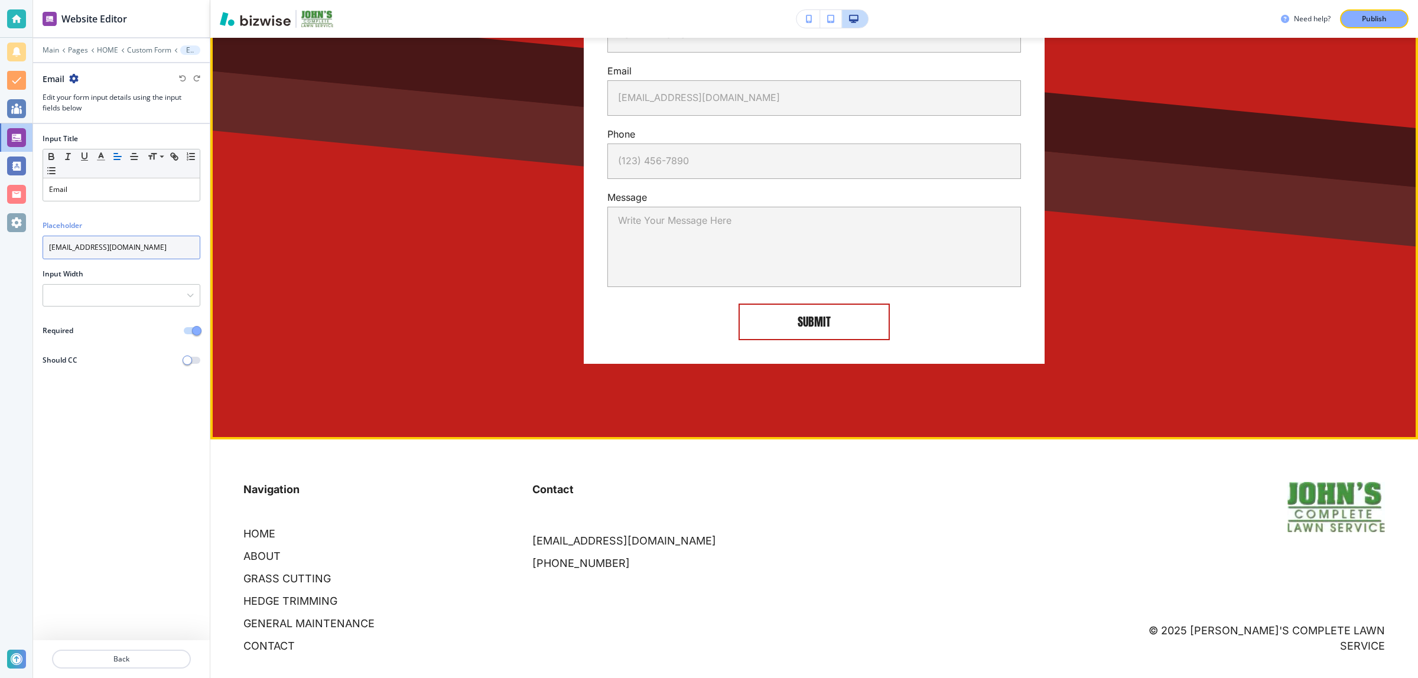
paste input ""email":"placeholder@bizwise.com""
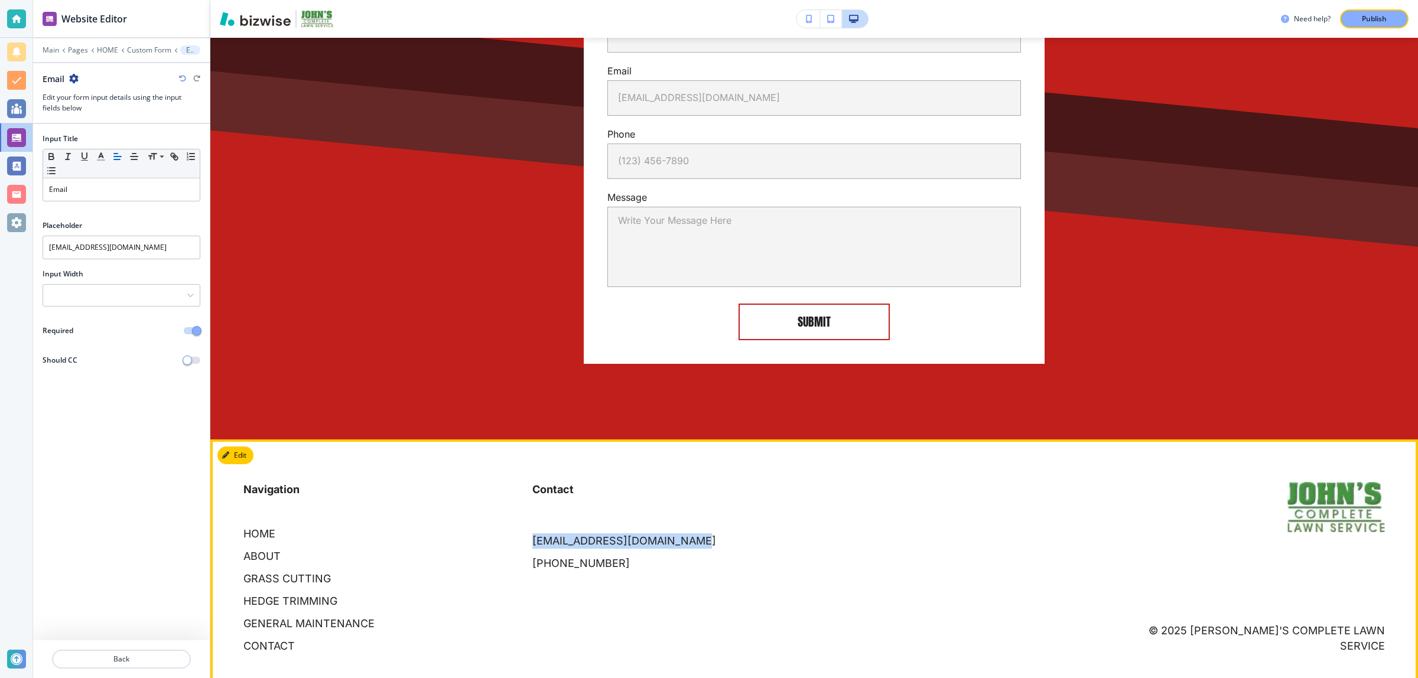
drag, startPoint x: 695, startPoint y: 521, endPoint x: 522, endPoint y: 523, distance: 173.7
click at [522, 523] on div "Contact johnscompletelawn@gmail.com (205) 612-6563" at bounding box center [662, 515] width 289 height 113
copy p "johnscompletelawn@gmail.com"
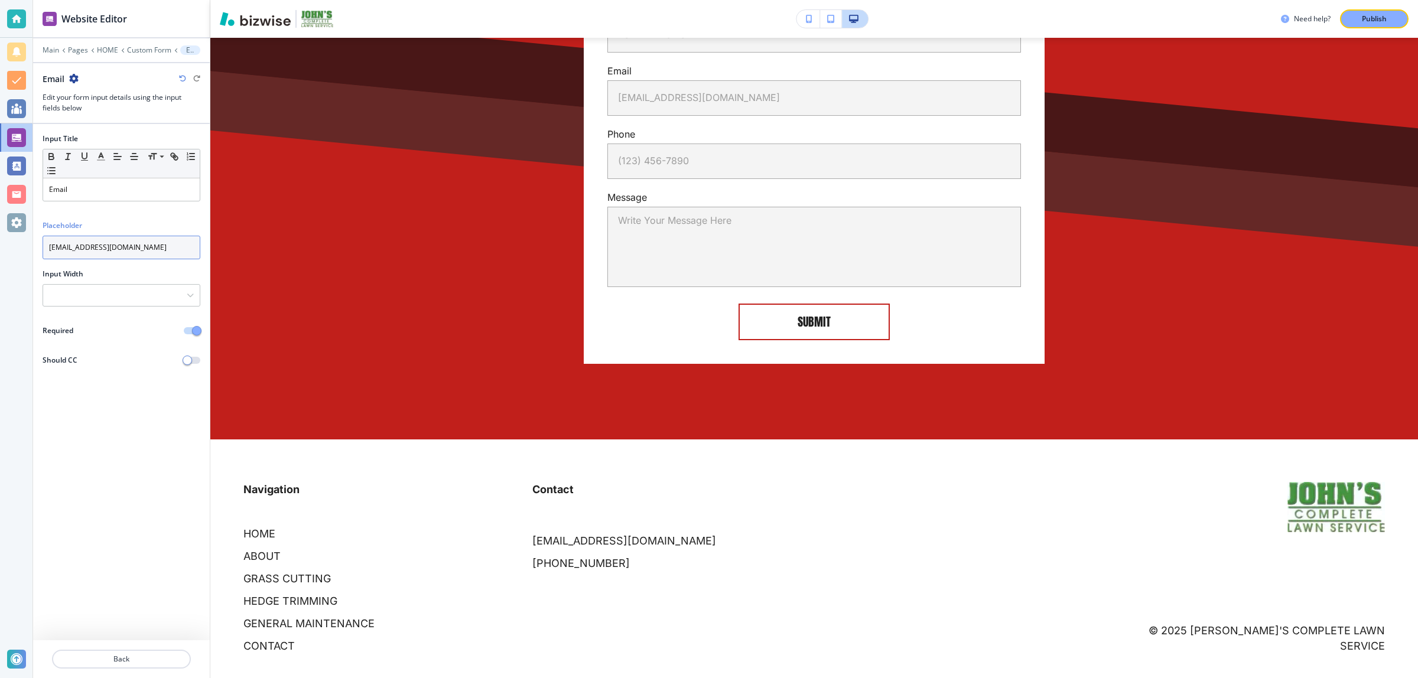
click at [137, 247] on input "email@example.com" at bounding box center [122, 248] width 158 height 24
paste input "johnscompletelawn@gmail"
type input "email@example.com"
click at [119, 434] on div "Input Title Small Normal Large Huge Email Placeholder email@example.com Input W…" at bounding box center [121, 382] width 177 height 516
click at [122, 659] on p "Back" at bounding box center [121, 659] width 136 height 11
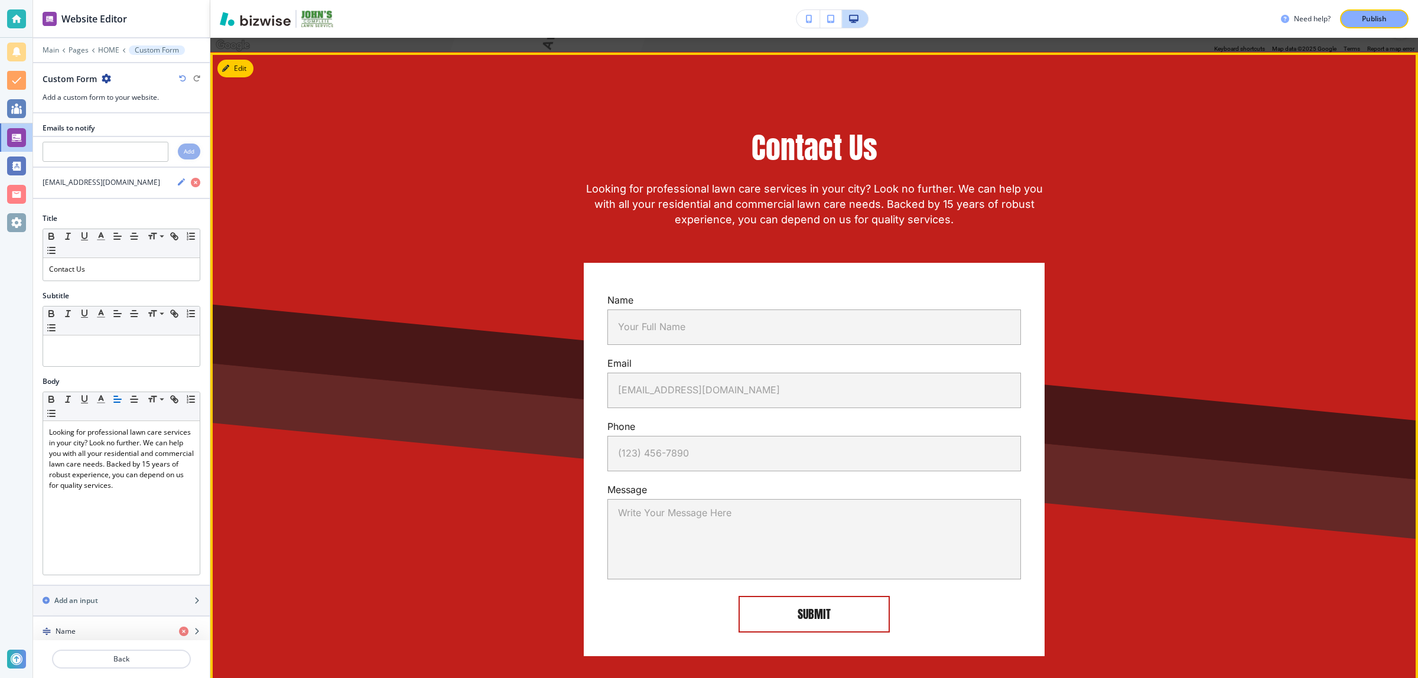
click at [370, 472] on div "Contact Us Looking for professional lawn care services in your city? Look no fu…" at bounding box center [814, 393] width 1208 height 680
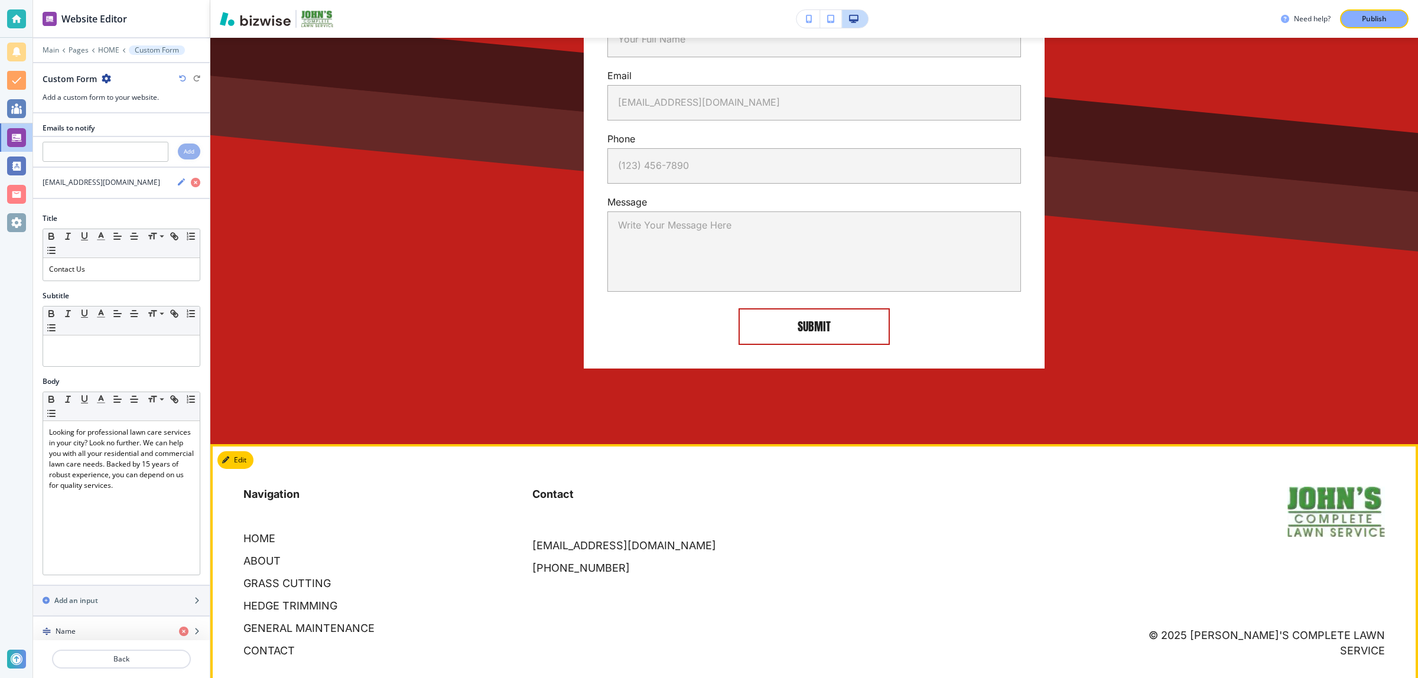
scroll to position [3112, 0]
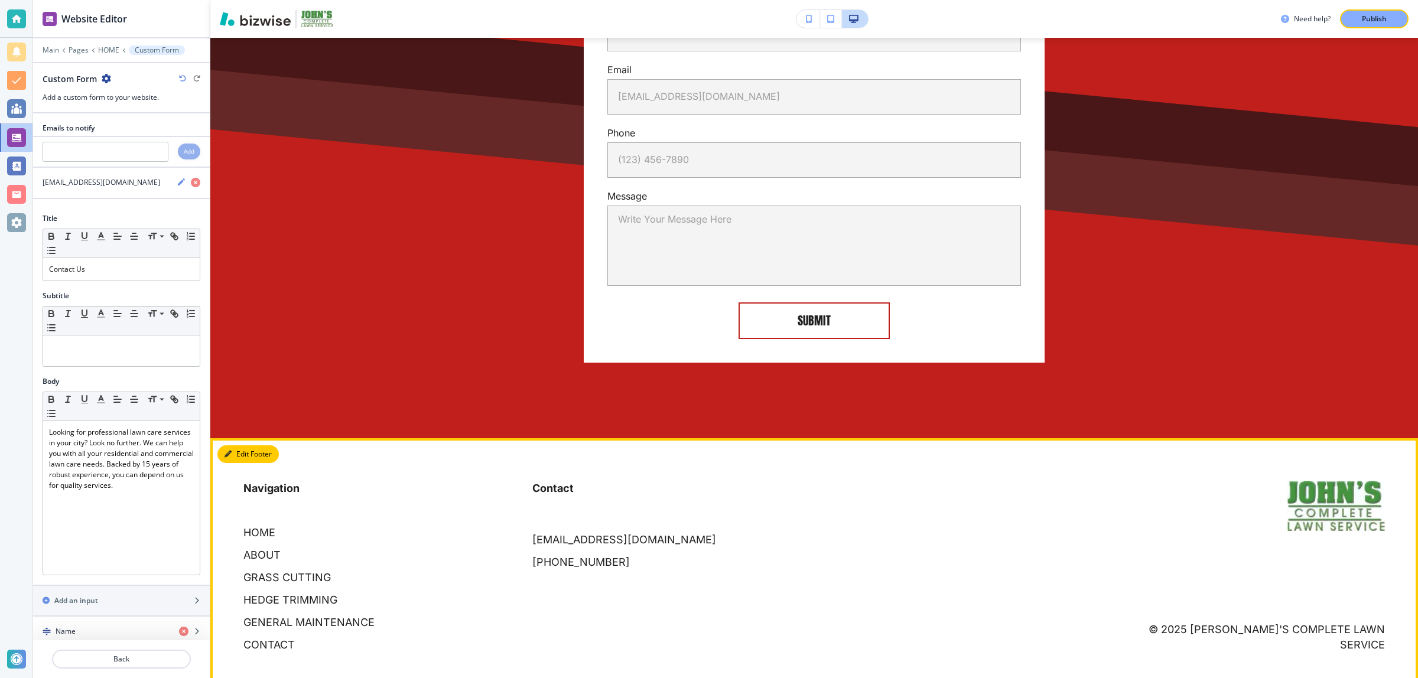
click at [230, 451] on icon "button" at bounding box center [228, 454] width 7 height 7
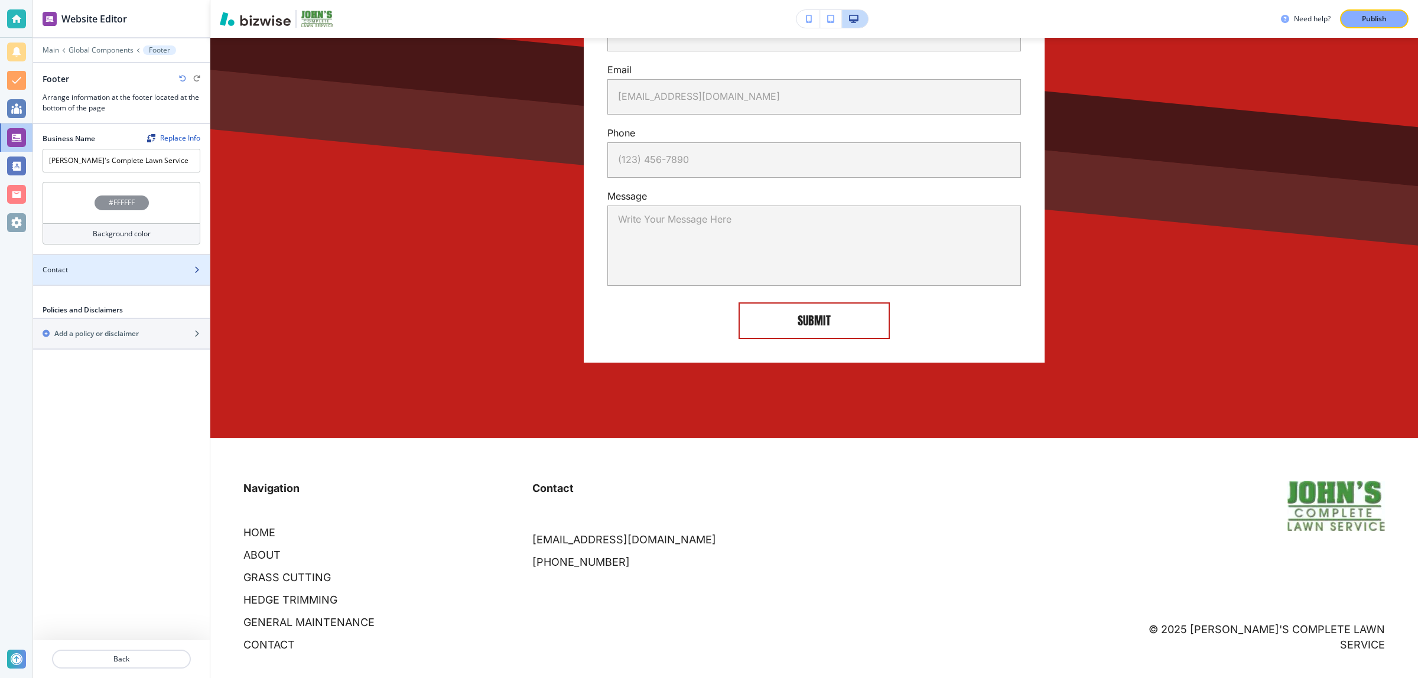
click at [95, 269] on div "Contact" at bounding box center [108, 270] width 151 height 11
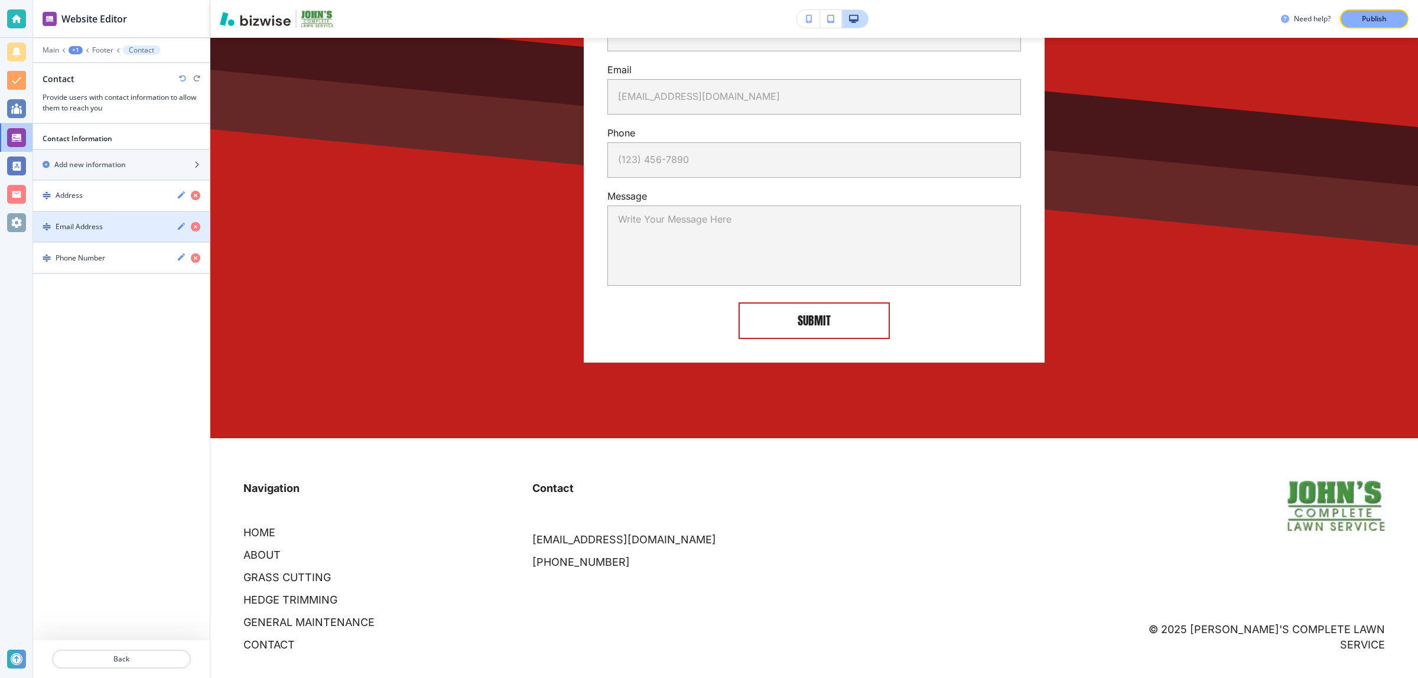
click at [102, 235] on div "button" at bounding box center [121, 236] width 177 height 9
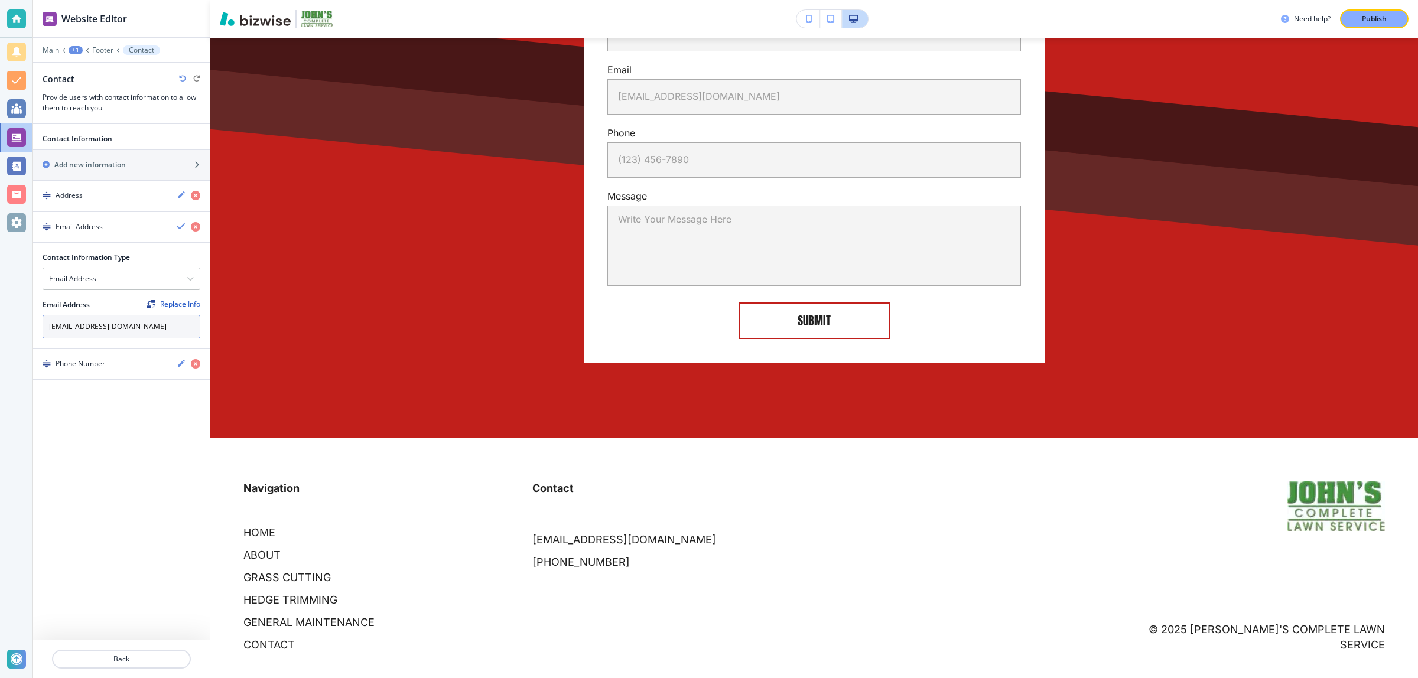
click at [131, 323] on input "johnscompletelawn@gmail.com" at bounding box center [122, 327] width 158 height 24
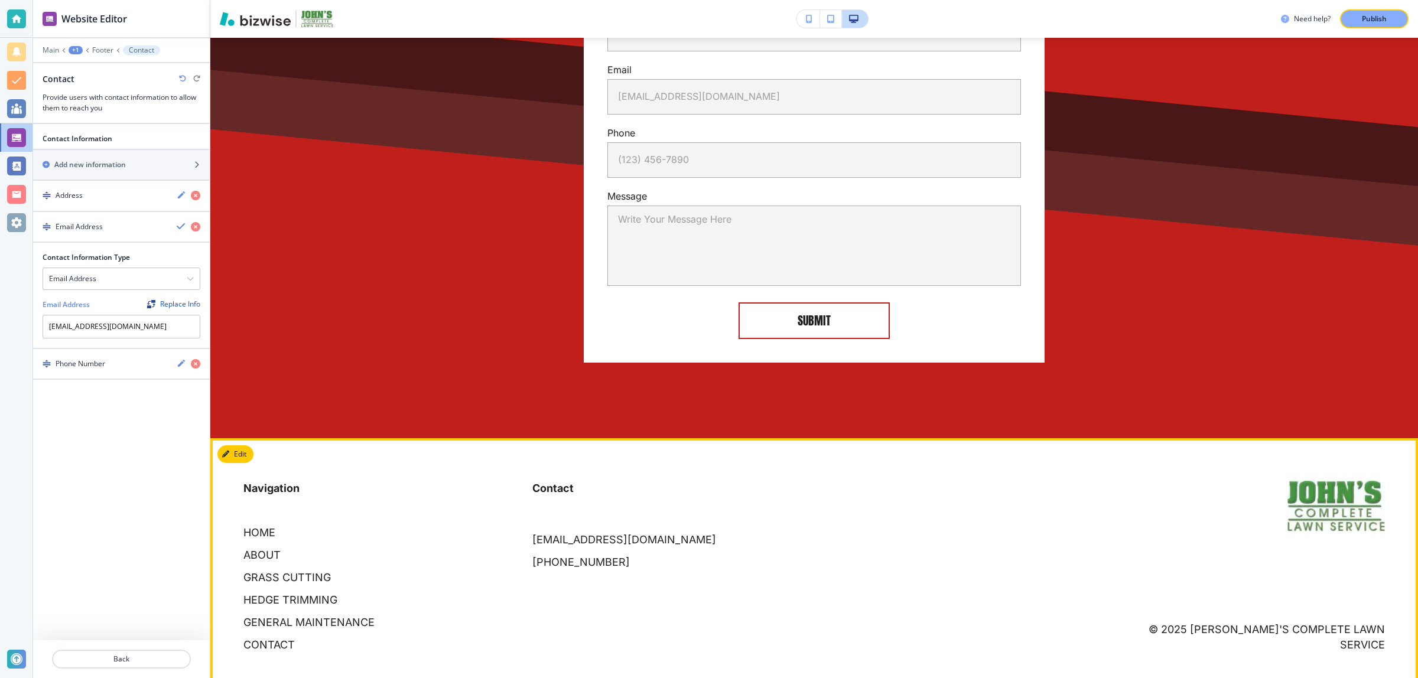
click at [378, 481] on p "Navigation" at bounding box center [380, 495] width 275 height 28
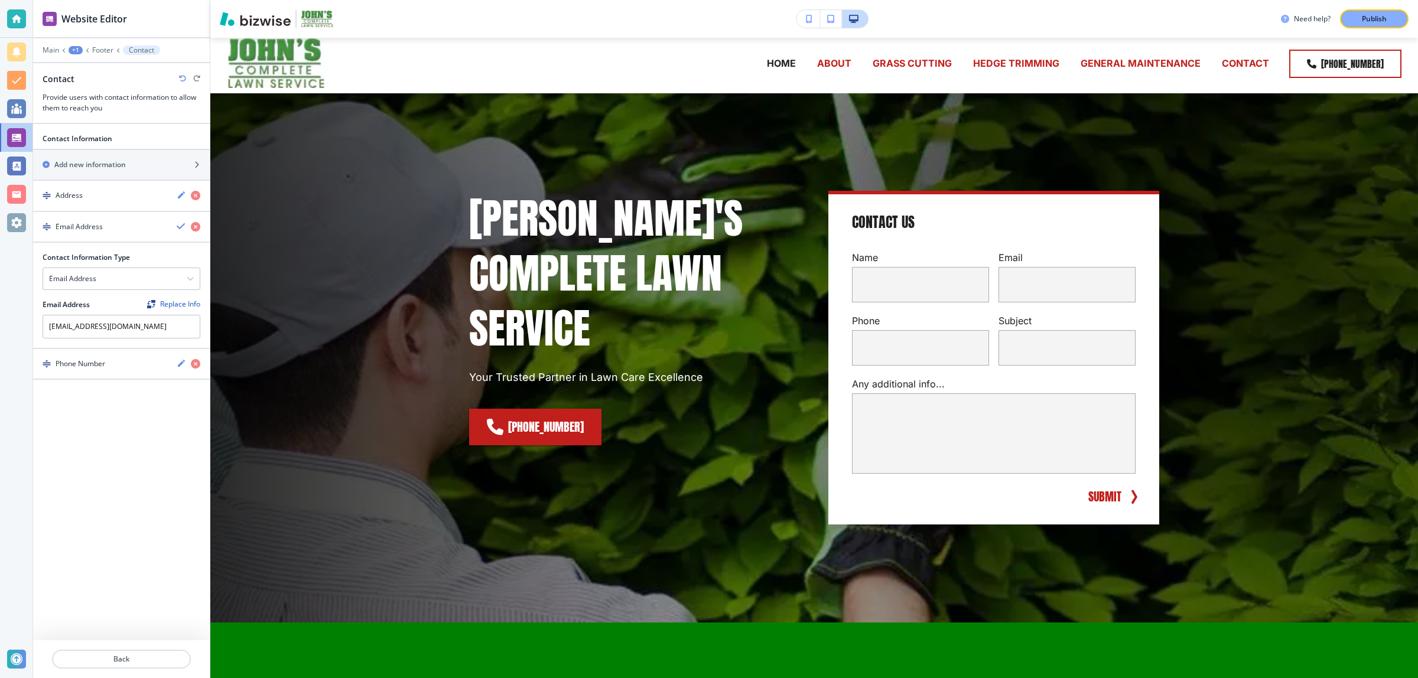
scroll to position [0, 0]
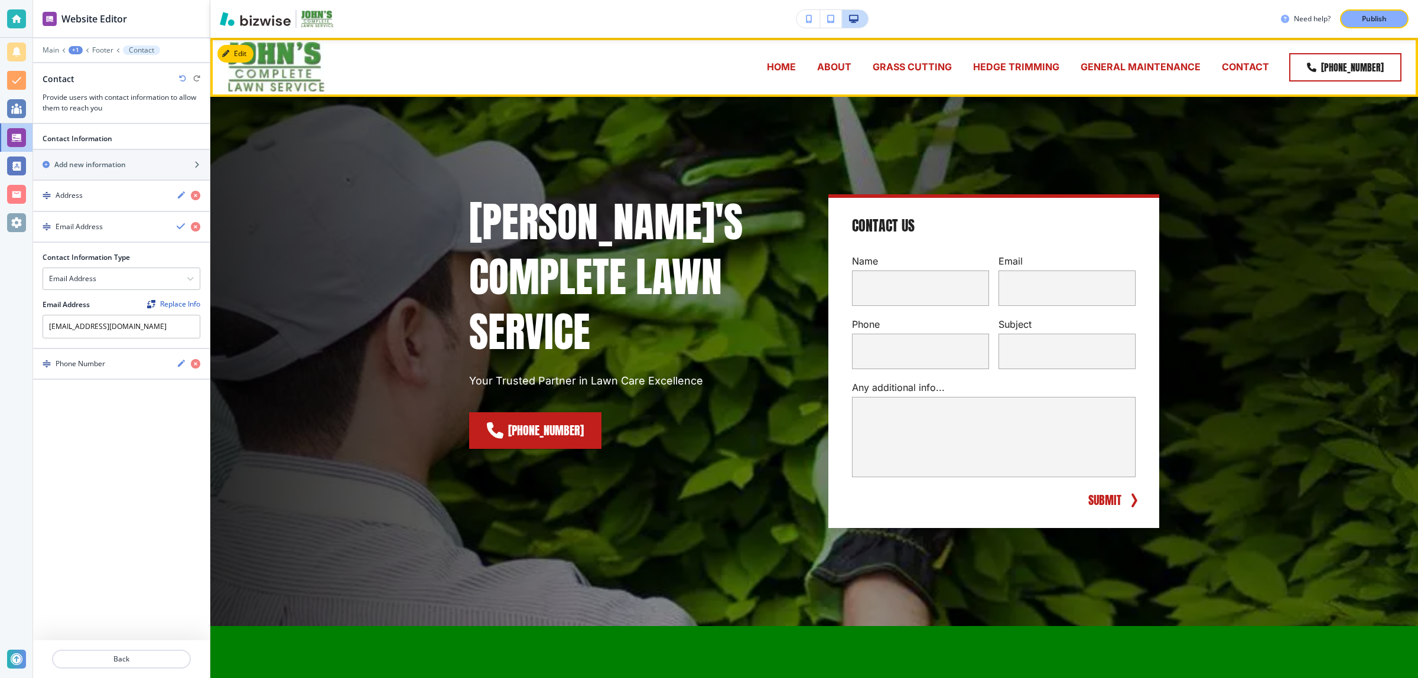
click at [787, 74] on p "HOME" at bounding box center [781, 67] width 29 height 14
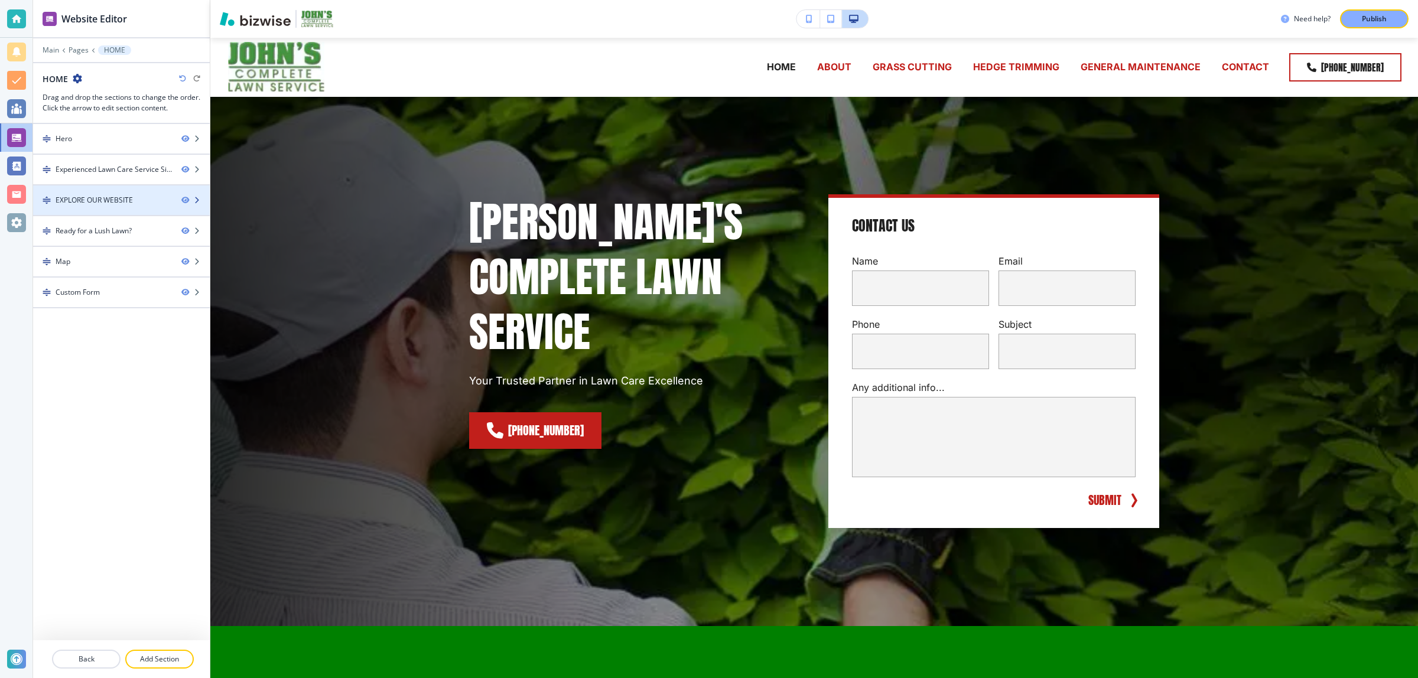
click at [89, 198] on div "EXPLORE OUR WEBSITE" at bounding box center [94, 200] width 77 height 11
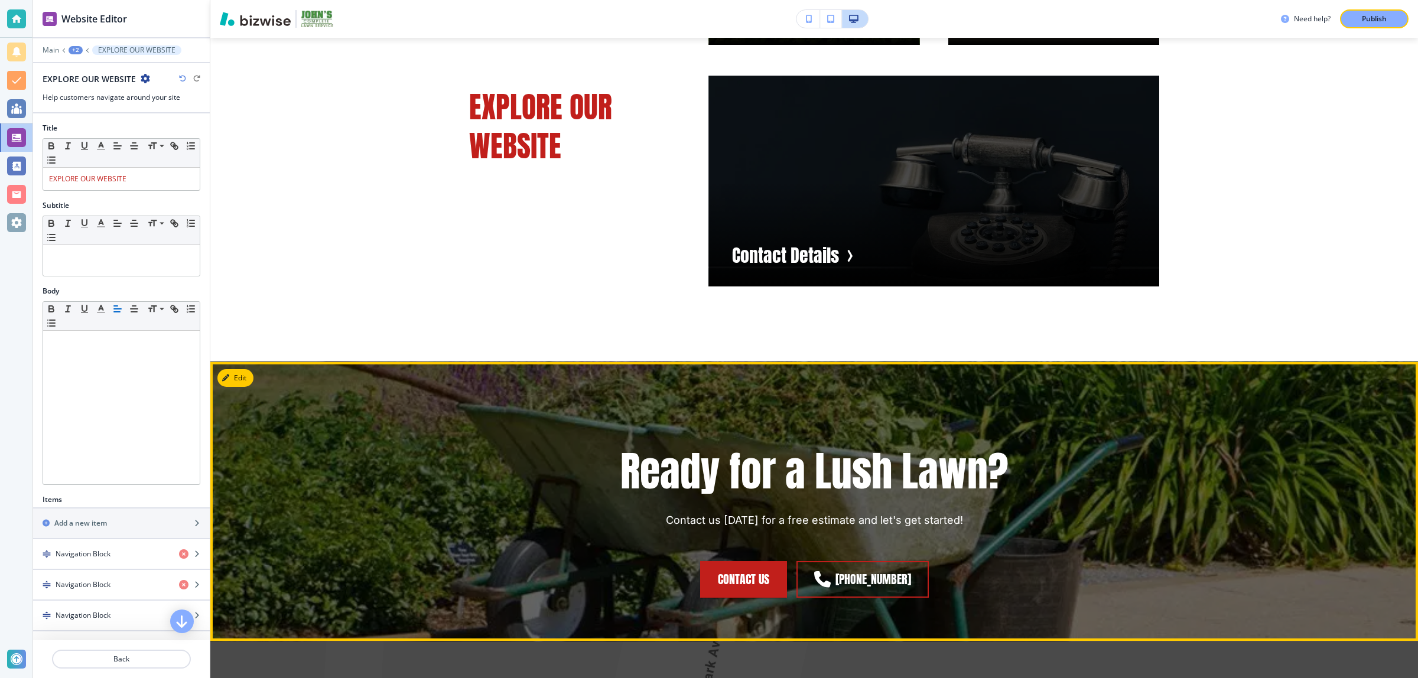
scroll to position [1541, 0]
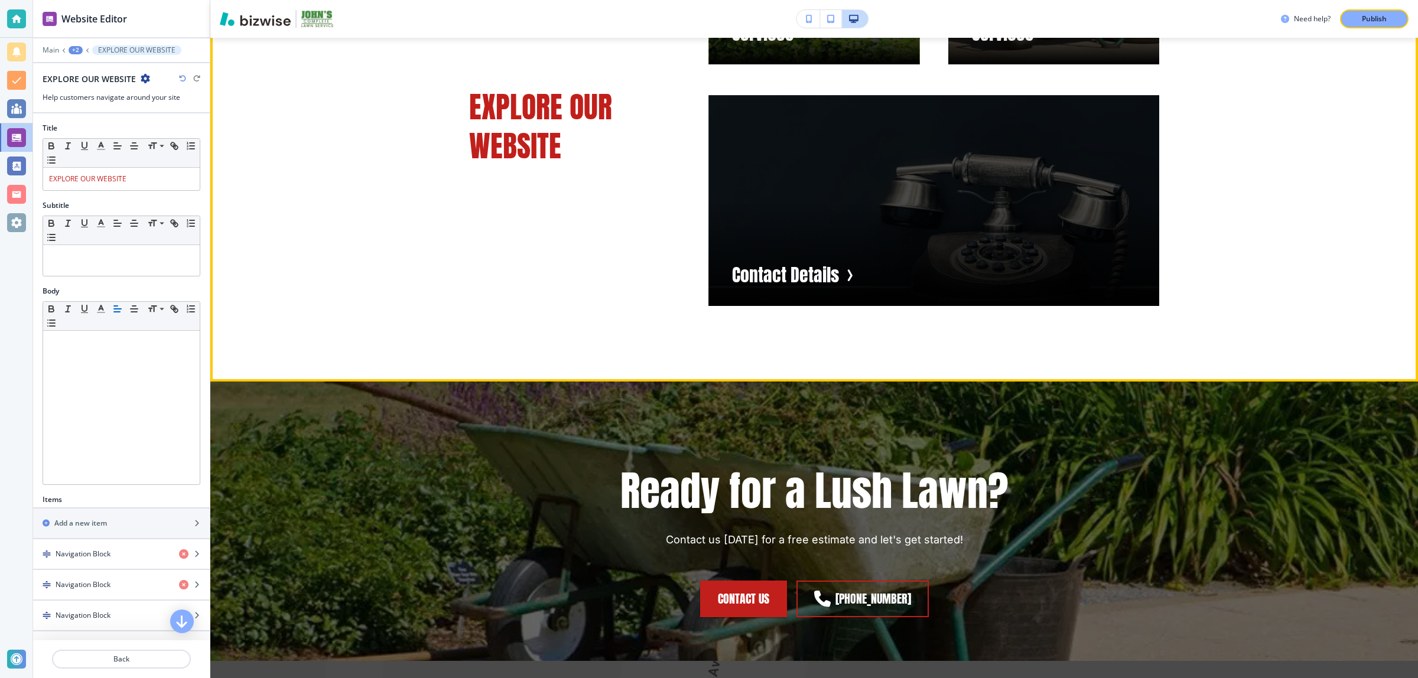
click at [755, 264] on div "button" at bounding box center [933, 200] width 451 height 211
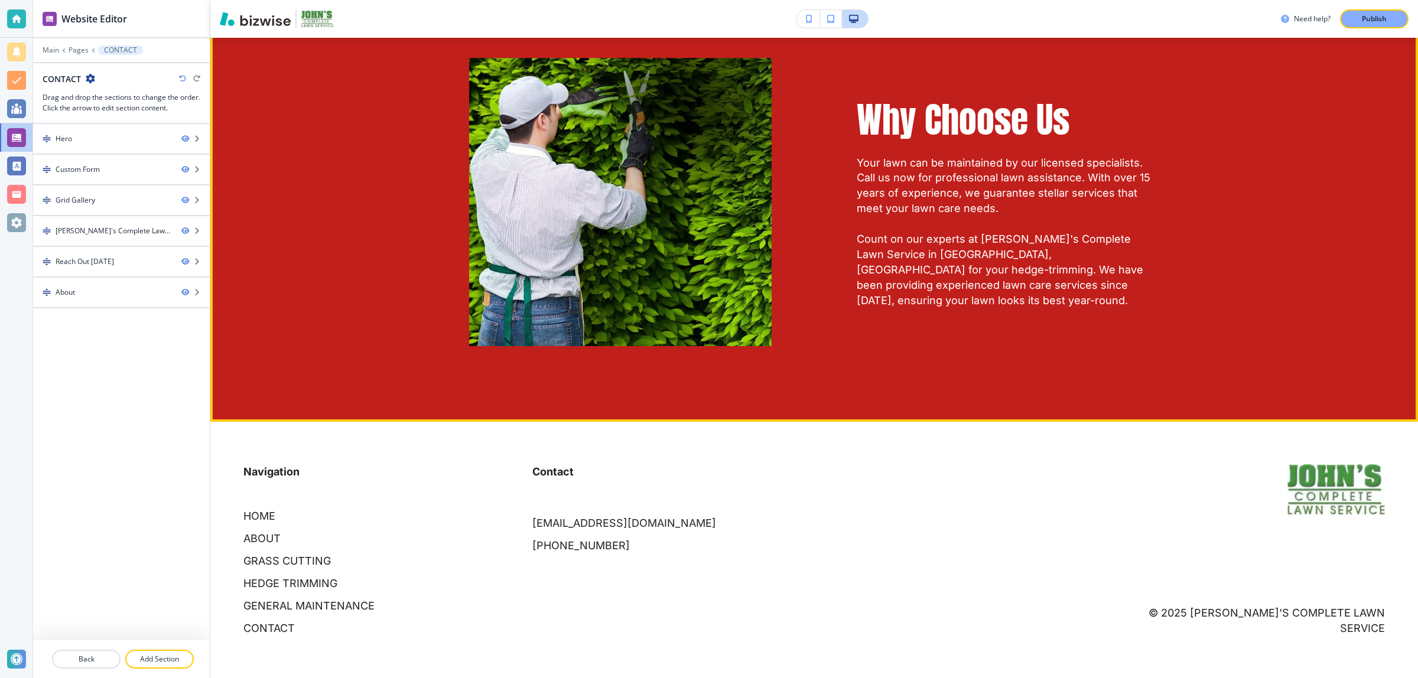
scroll to position [2645, 0]
click at [77, 300] on div at bounding box center [121, 302] width 177 height 9
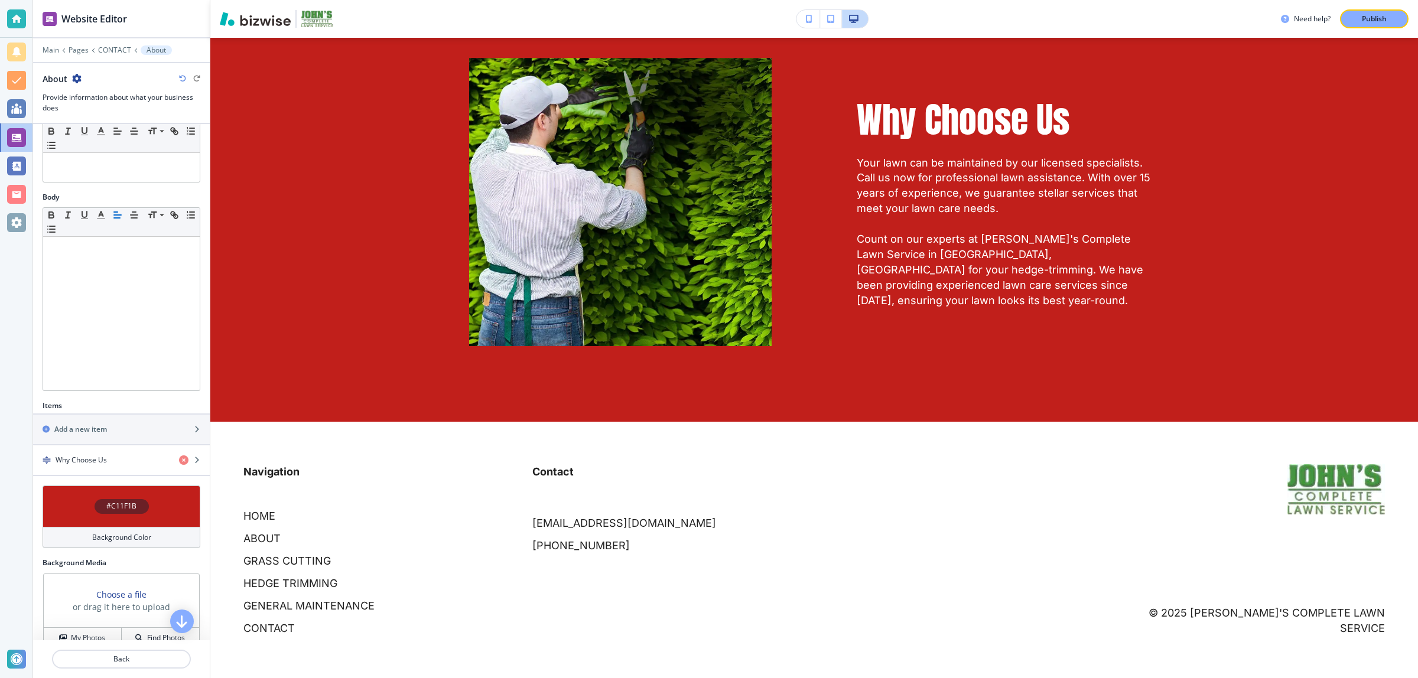
scroll to position [126, 0]
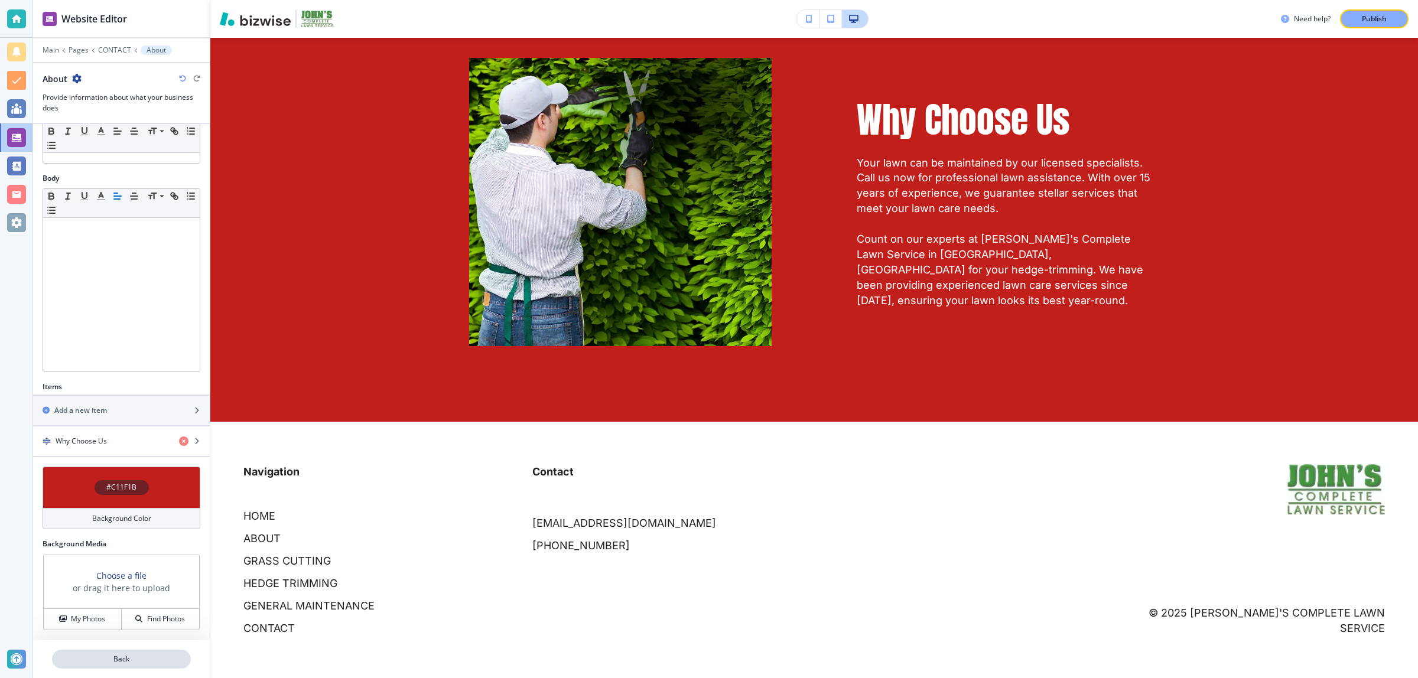
click at [110, 658] on p "Back" at bounding box center [121, 659] width 136 height 11
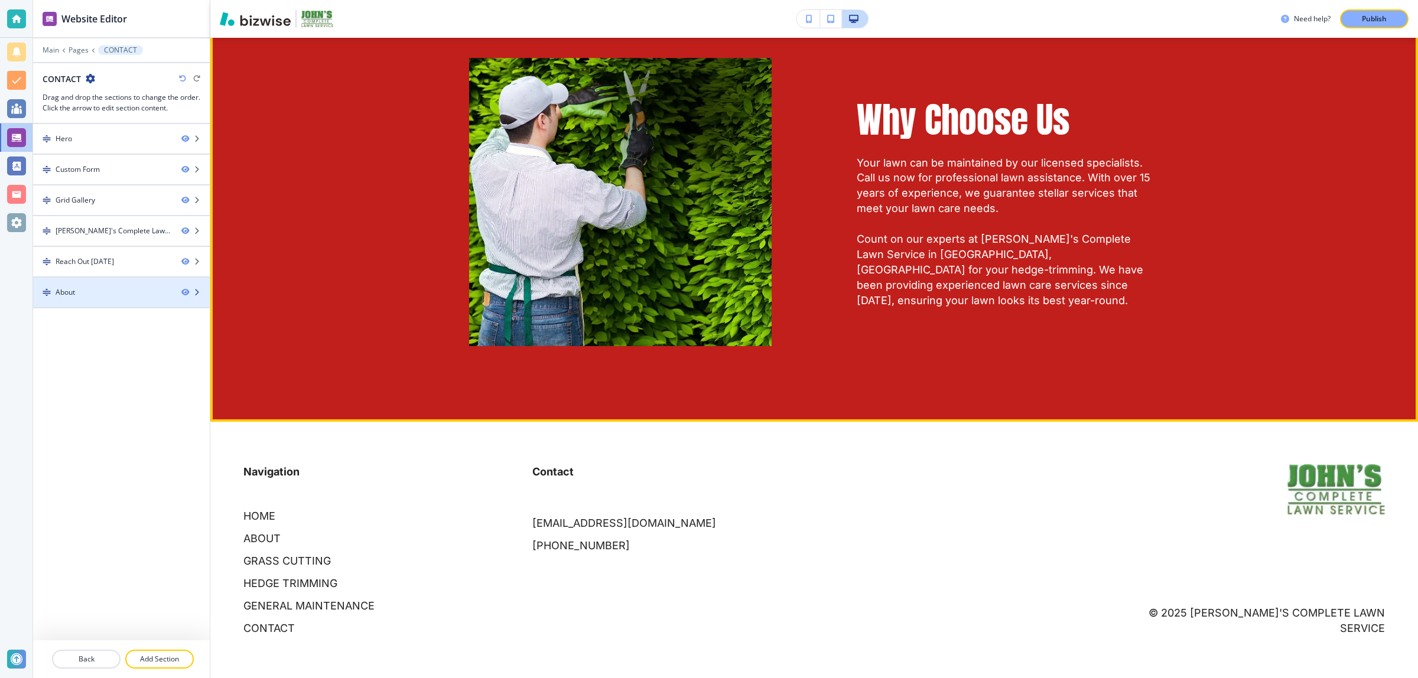
click at [110, 295] on div "About" at bounding box center [102, 292] width 139 height 11
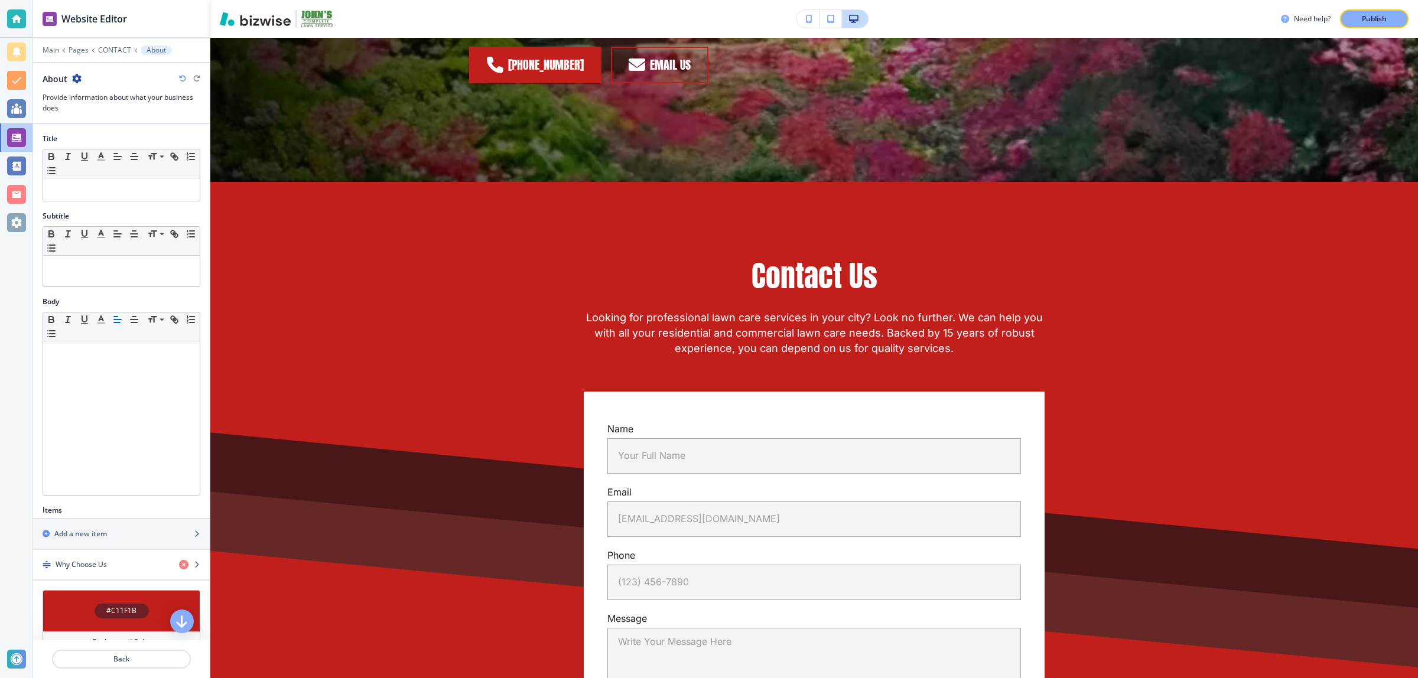
scroll to position [374, 0]
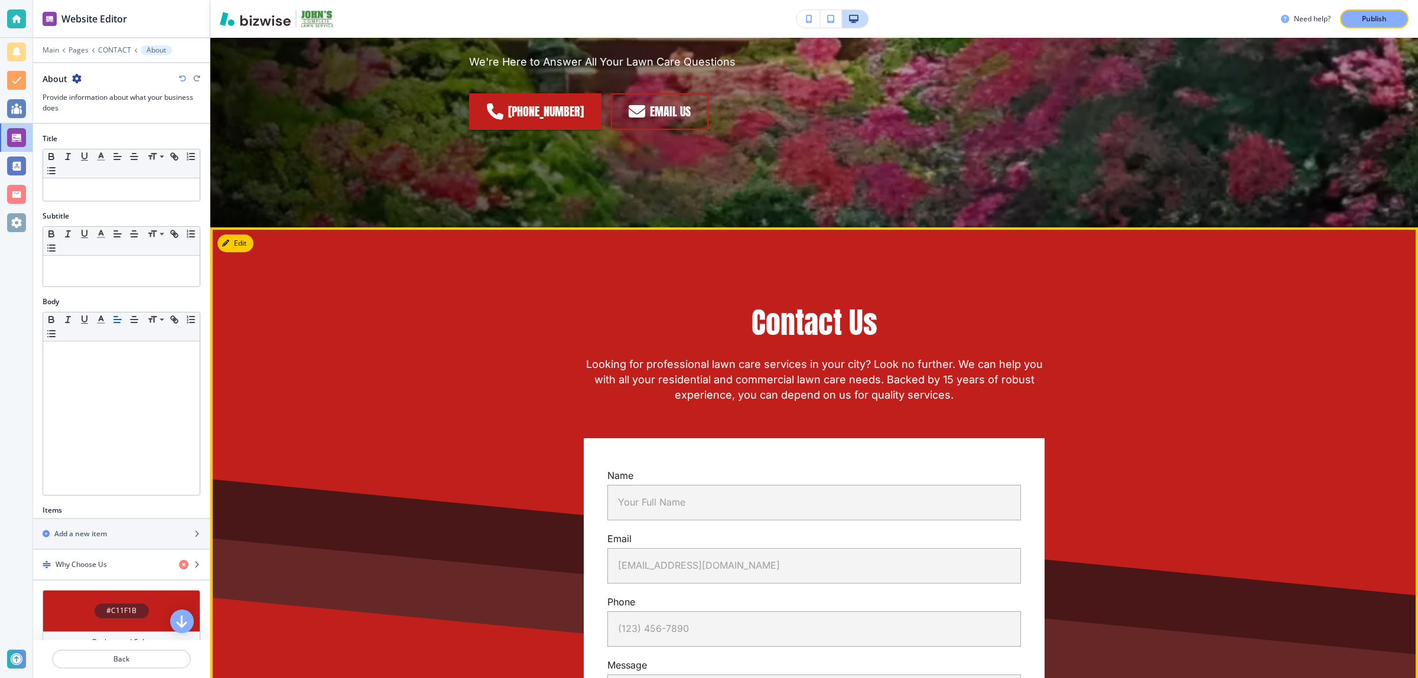
drag, startPoint x: 1357, startPoint y: 411, endPoint x: 1328, endPoint y: 227, distance: 185.4
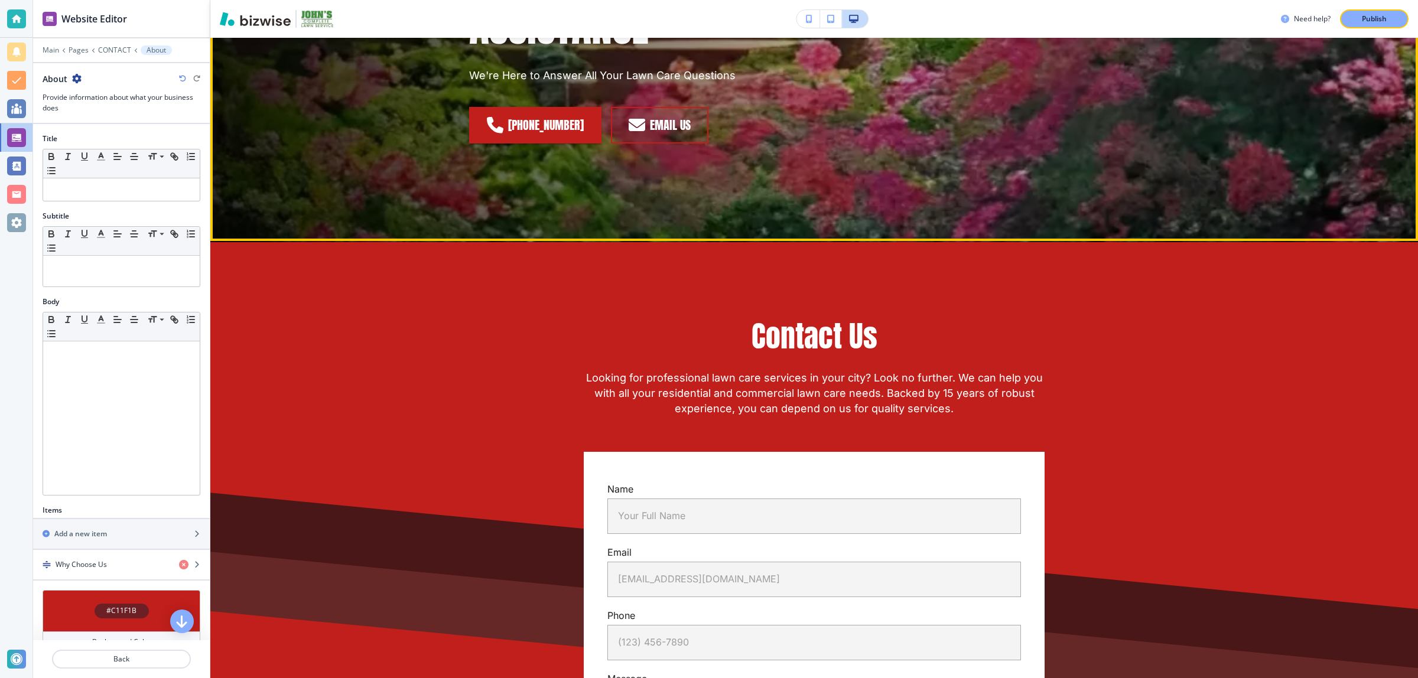
drag, startPoint x: 1321, startPoint y: 187, endPoint x: 1306, endPoint y: 101, distance: 87.5
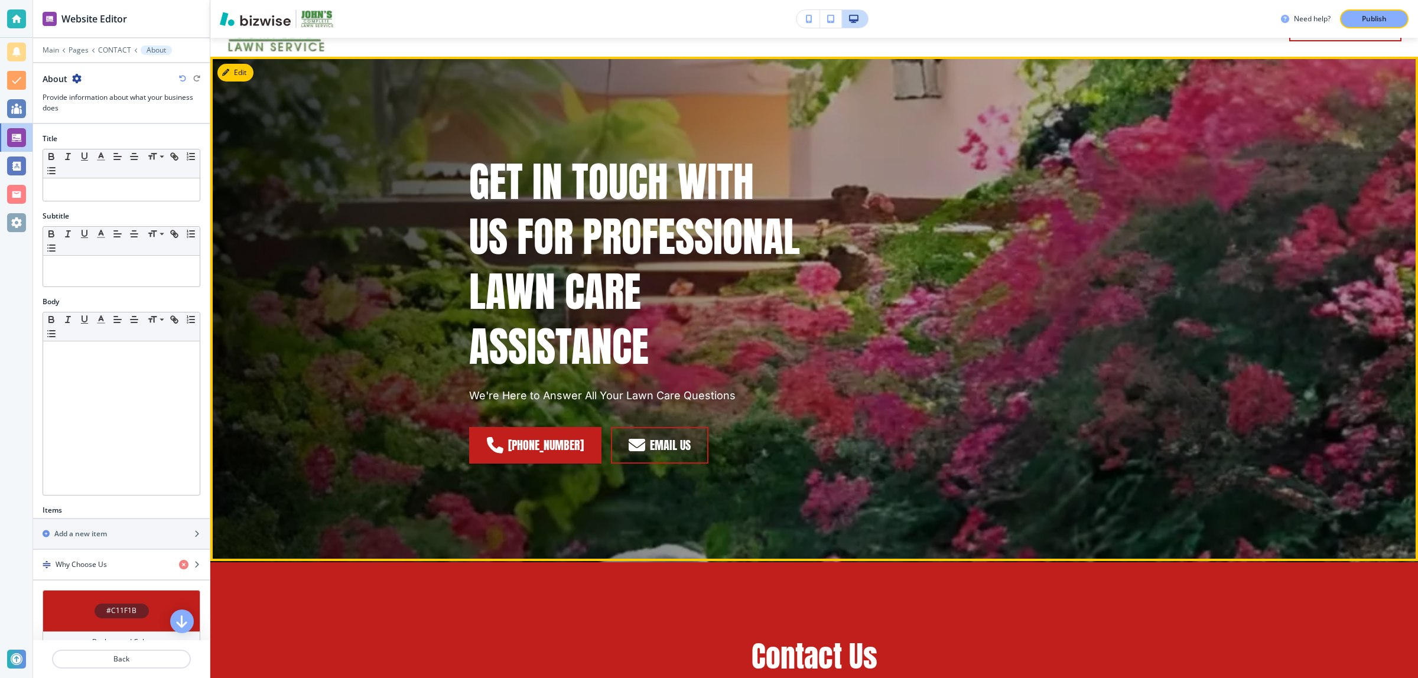
scroll to position [0, 0]
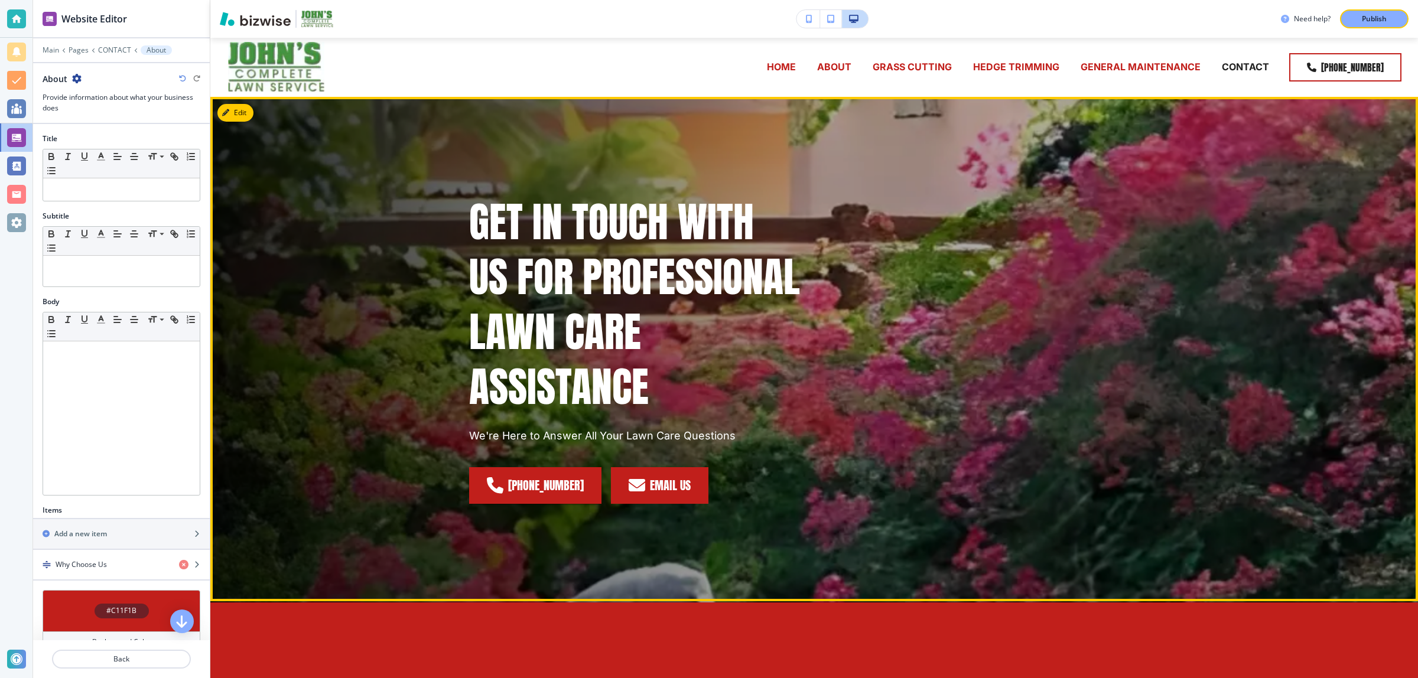
click at [632, 490] on span at bounding box center [637, 485] width 17 height 17
click at [633, 485] on link "EMAIL US" at bounding box center [659, 485] width 97 height 37
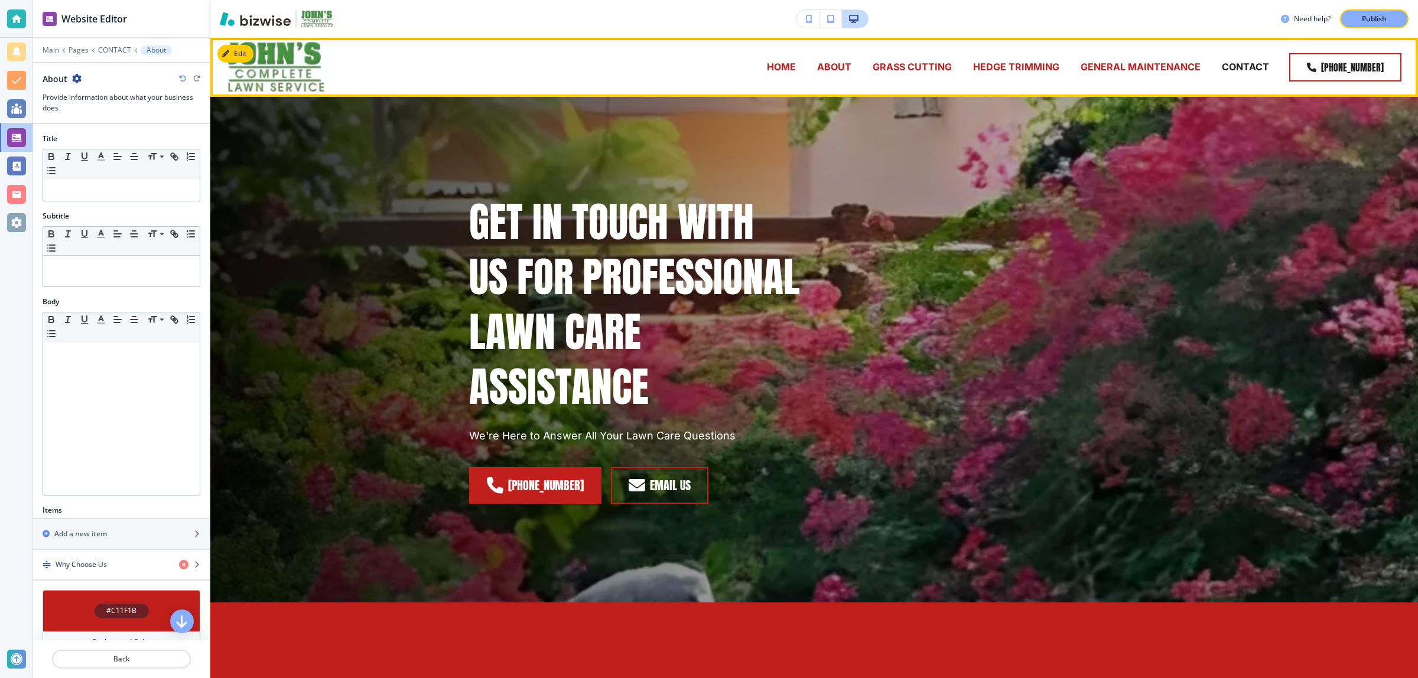
click at [791, 67] on p "HOME" at bounding box center [781, 67] width 29 height 14
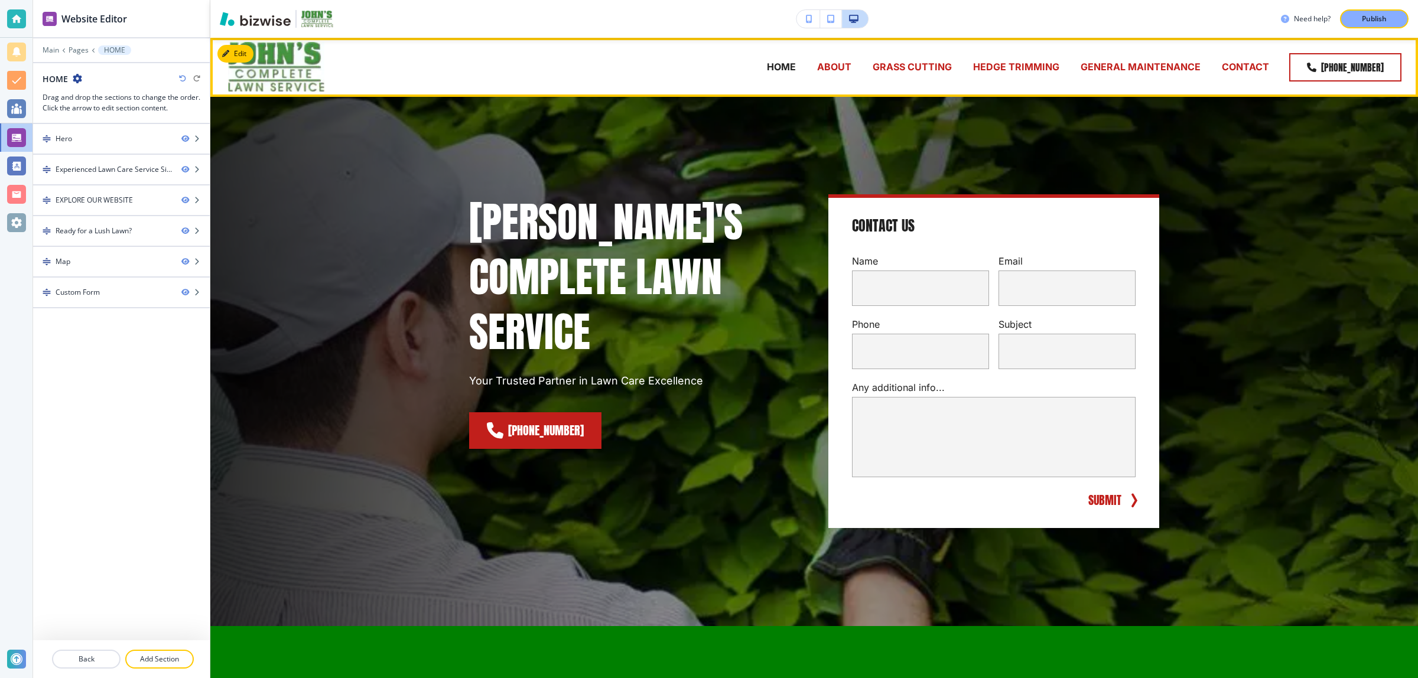
click at [849, 61] on p "ABOUT" at bounding box center [834, 67] width 34 height 14
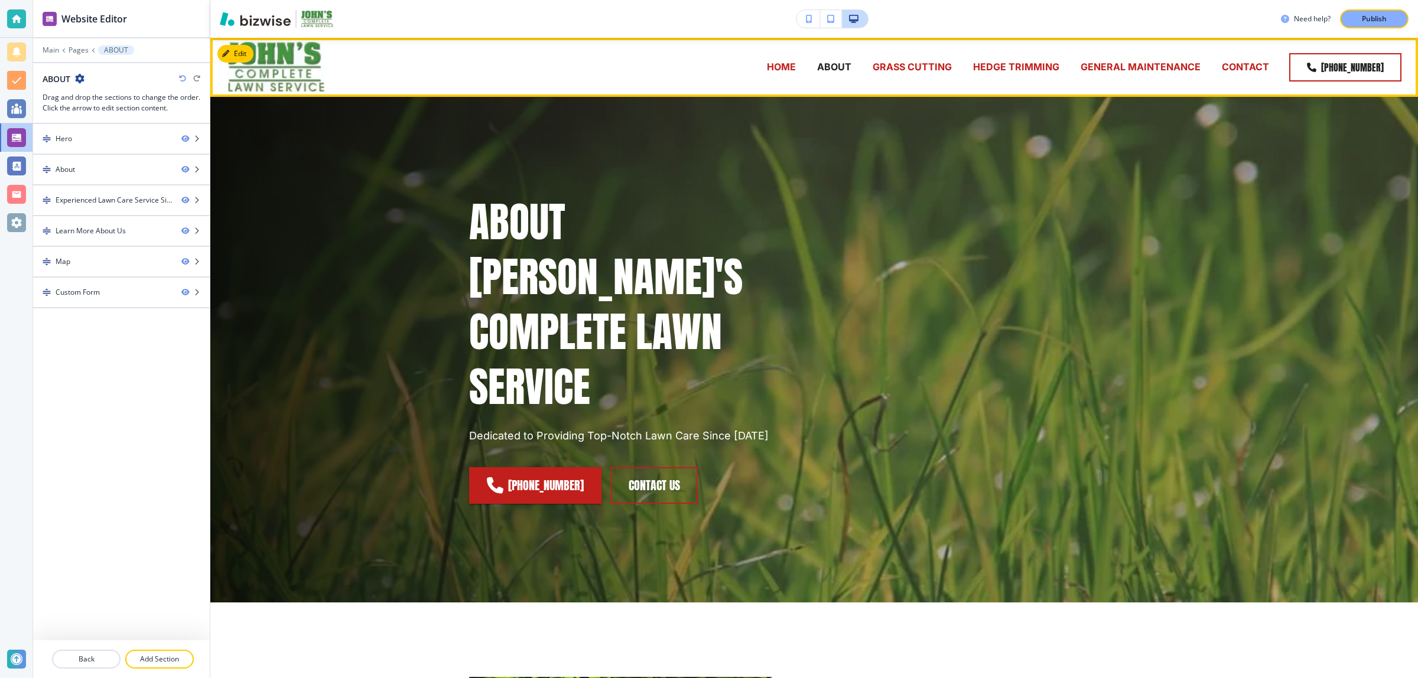
click at [887, 64] on p "GRASS CUTTING" at bounding box center [912, 67] width 79 height 14
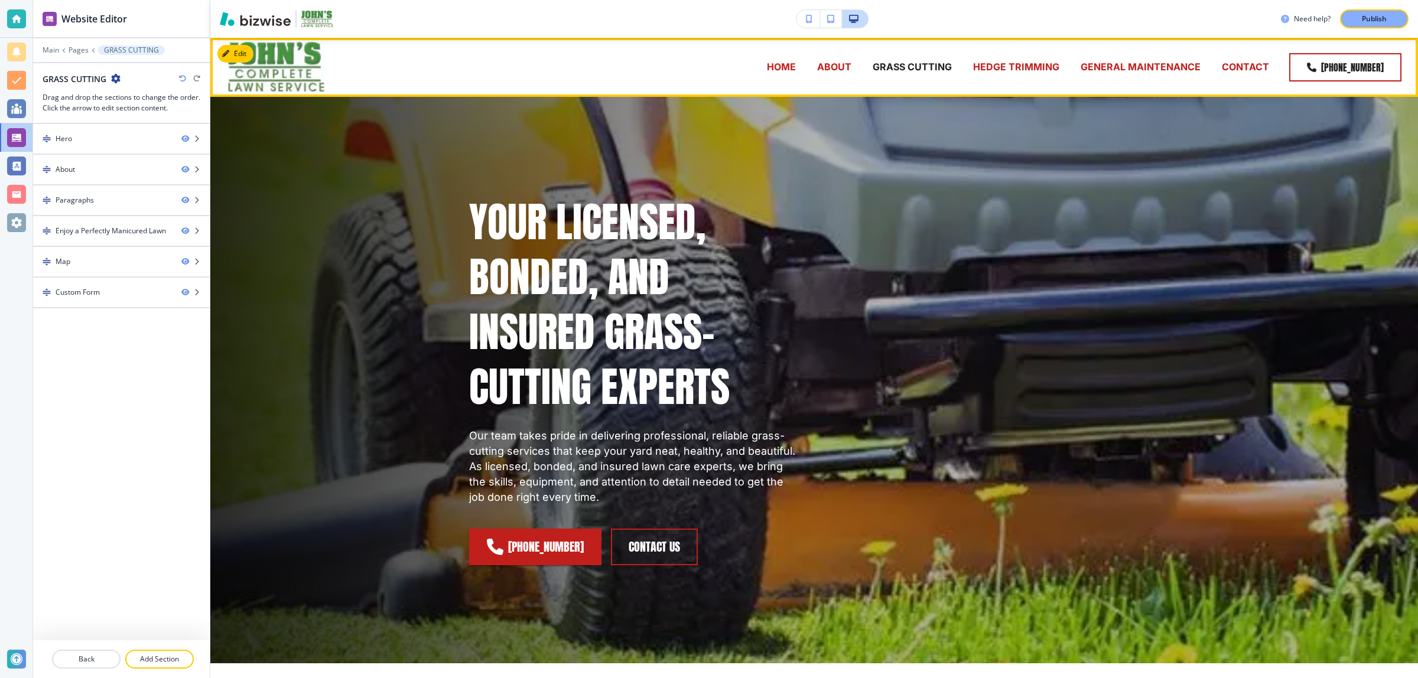
click at [991, 56] on div "HEDGE TRIMMING" at bounding box center [1017, 67] width 108 height 47
click at [993, 64] on p "HEDGE TRIMMING" at bounding box center [1016, 67] width 86 height 14
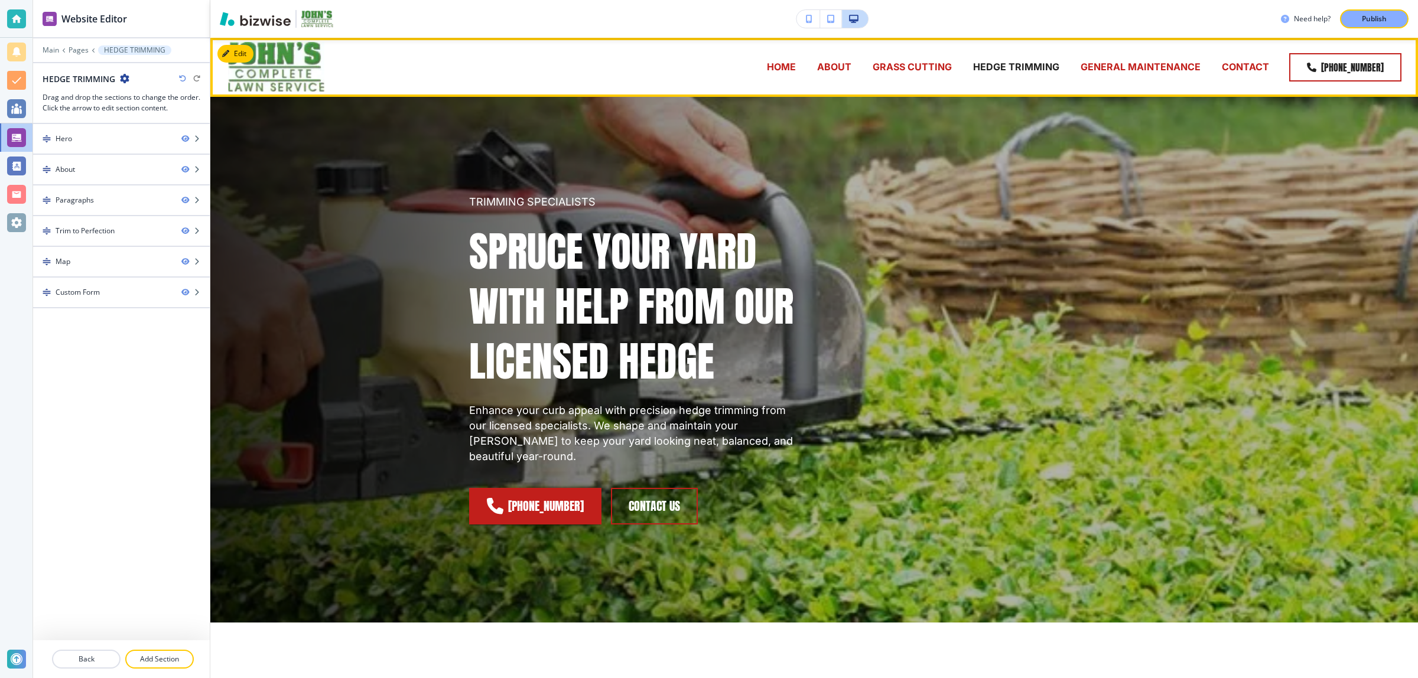
click at [1085, 64] on p "GENERAL MAINTENANCE" at bounding box center [1141, 67] width 120 height 14
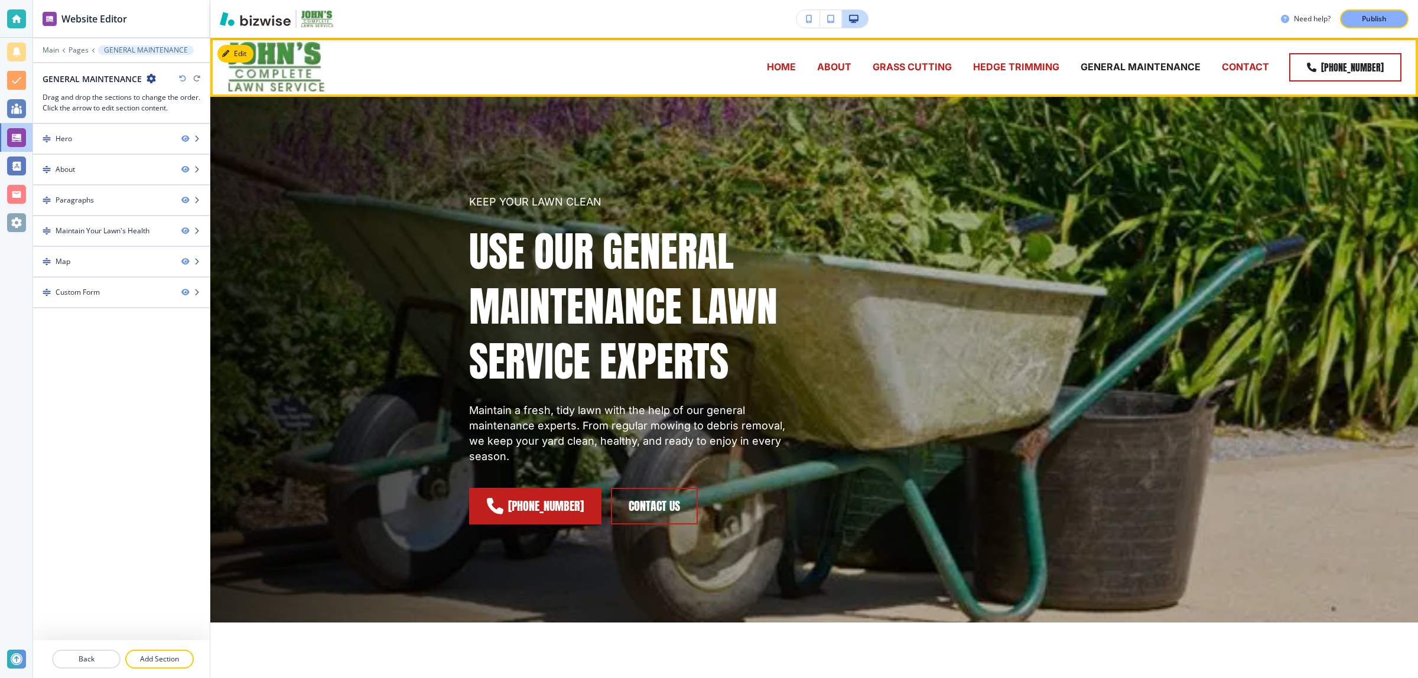
click at [1238, 83] on div "CONTACT" at bounding box center [1245, 67] width 69 height 47
click at [1241, 74] on div "CONTACT" at bounding box center [1245, 67] width 69 height 47
click at [1241, 69] on p "CONTACT" at bounding box center [1245, 67] width 47 height 14
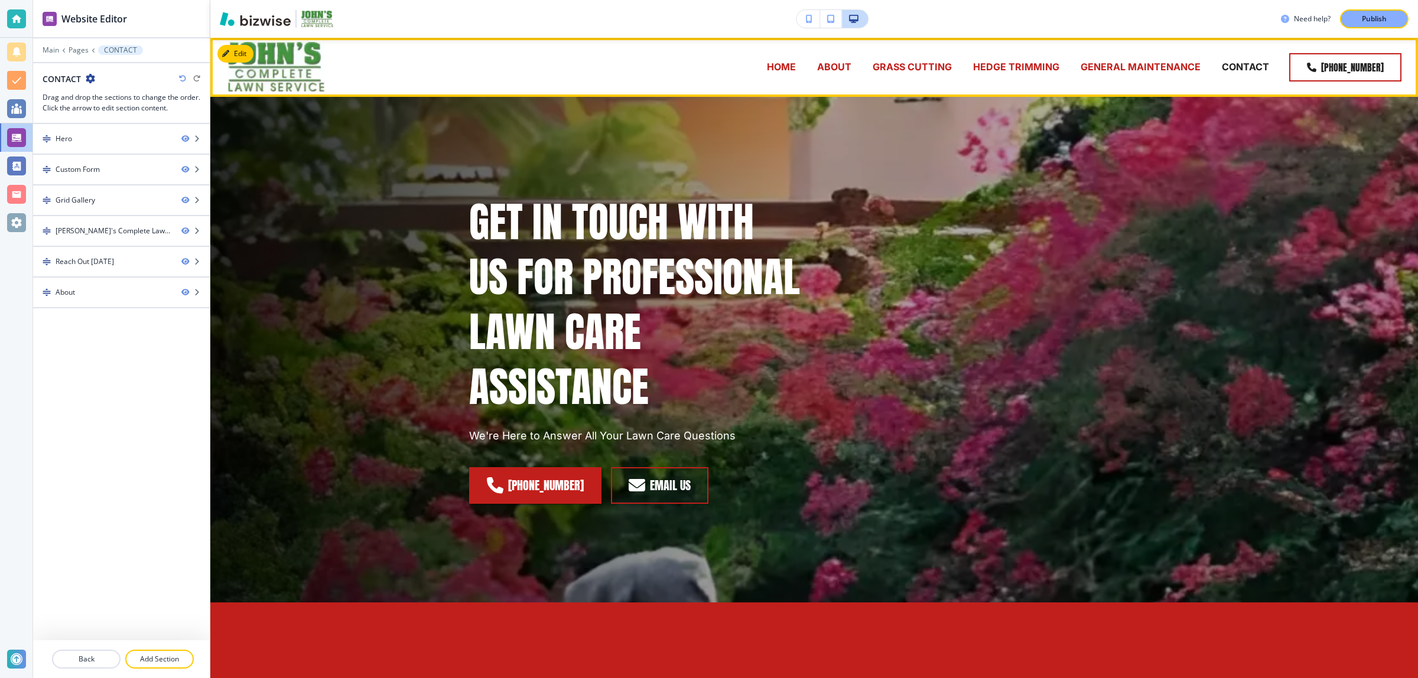
click at [796, 81] on div "HOME" at bounding box center [781, 67] width 50 height 47
click at [784, 70] on p "HOME" at bounding box center [781, 67] width 29 height 14
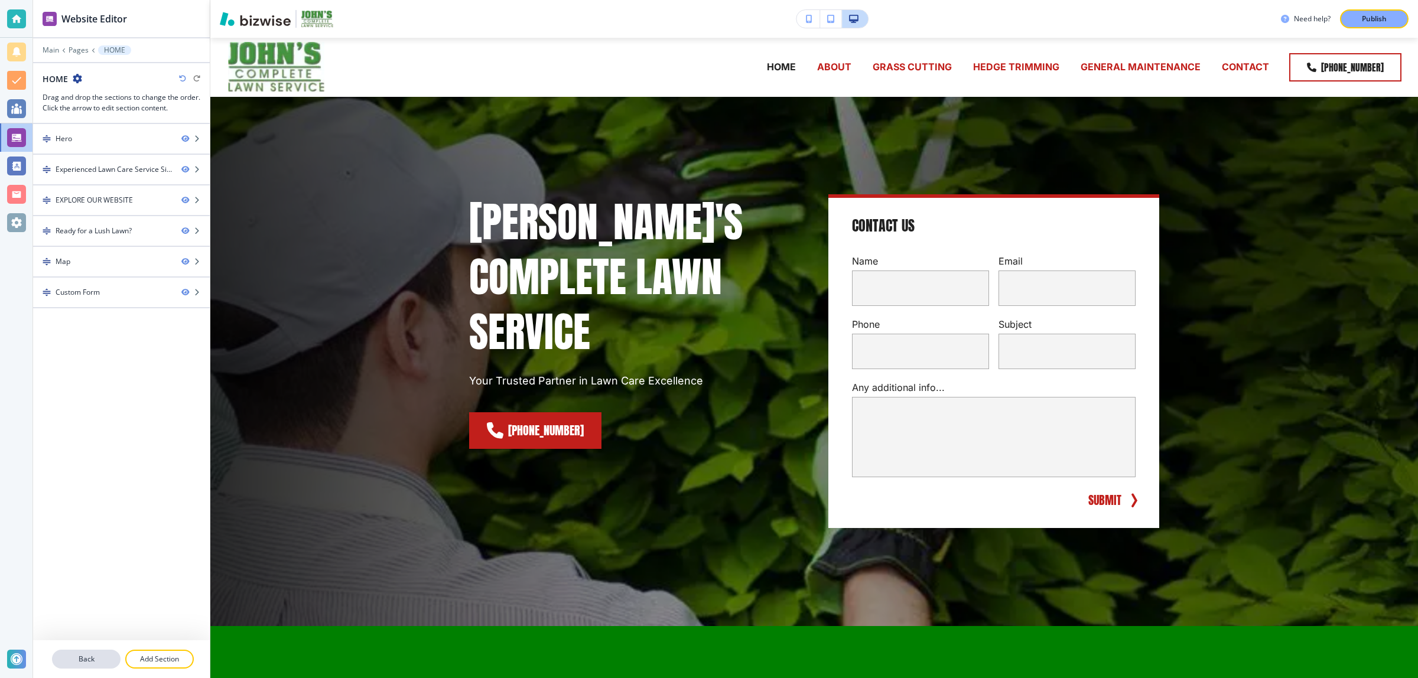
click at [101, 661] on p "Back" at bounding box center [86, 659] width 66 height 11
click at [54, 51] on p "Main" at bounding box center [51, 50] width 17 height 8
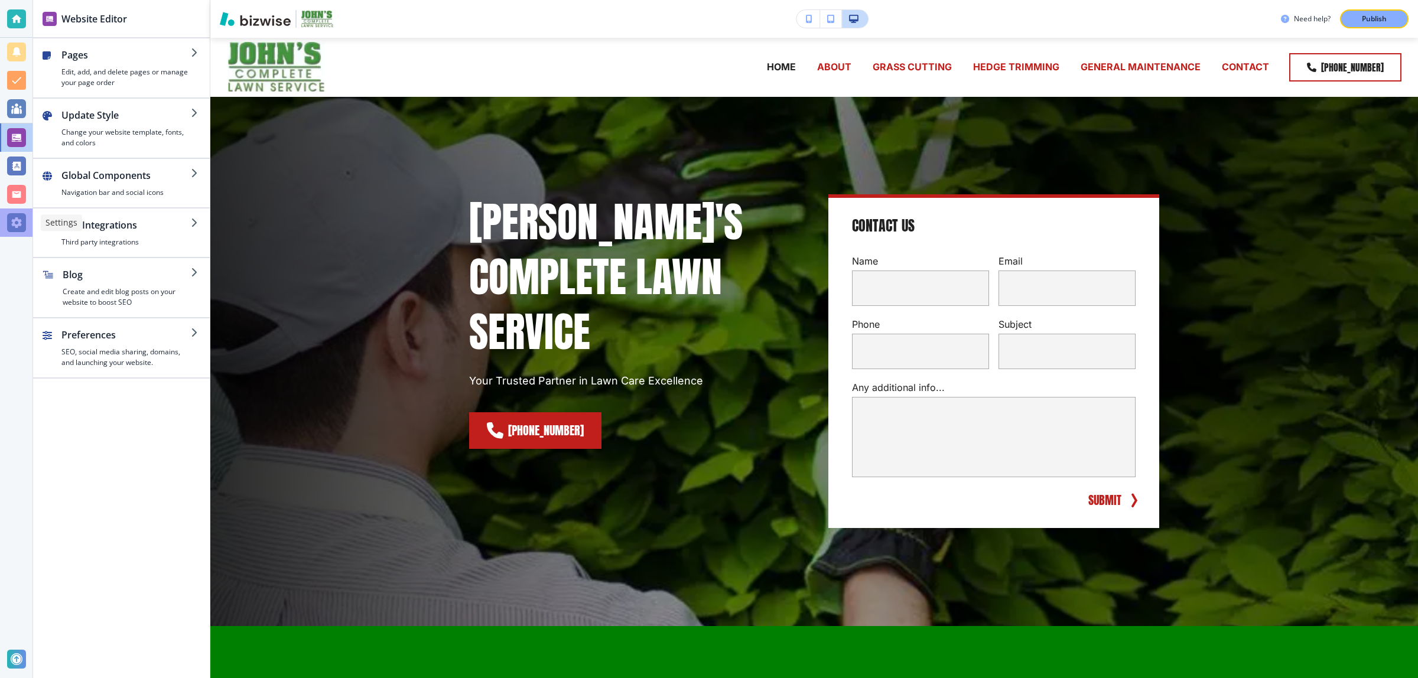
click at [19, 229] on div at bounding box center [16, 222] width 19 height 19
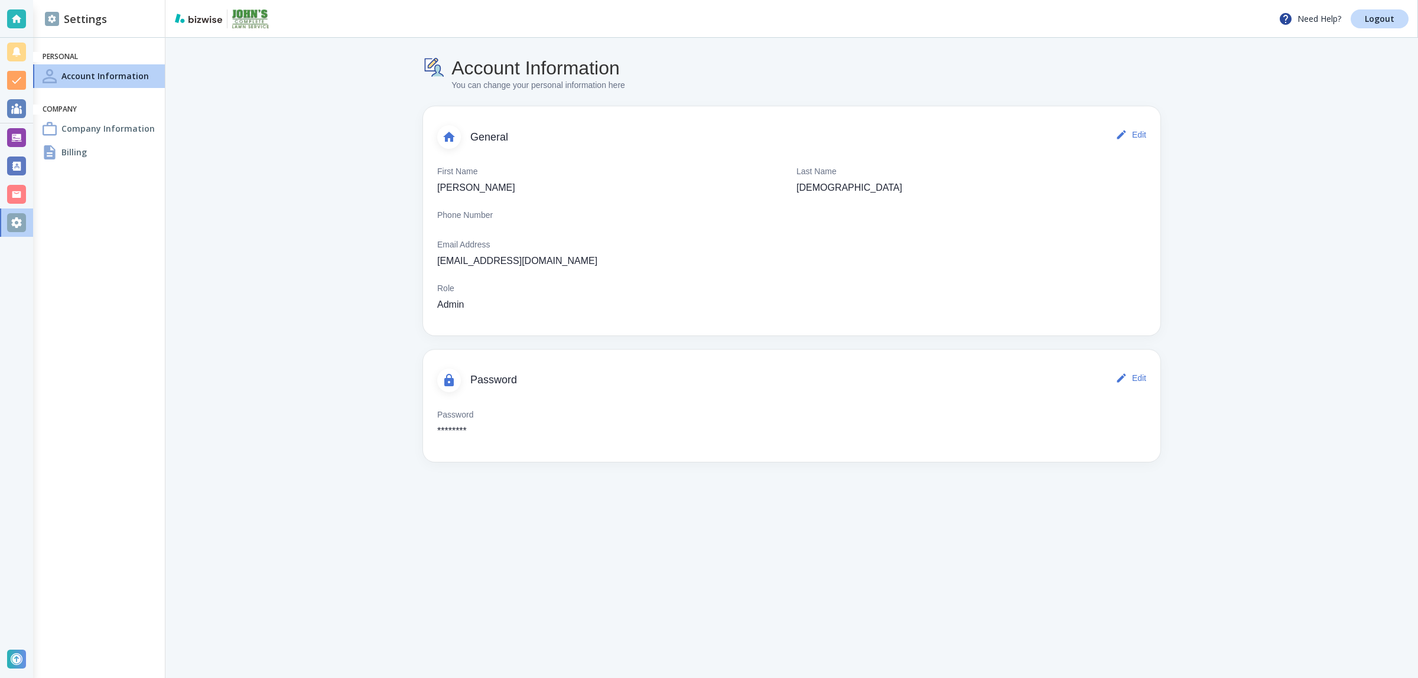
click at [502, 671] on main "Account Information You can change your personal information here General Edit …" at bounding box center [791, 358] width 1253 height 641
